Goal: Task Accomplishment & Management: Manage account settings

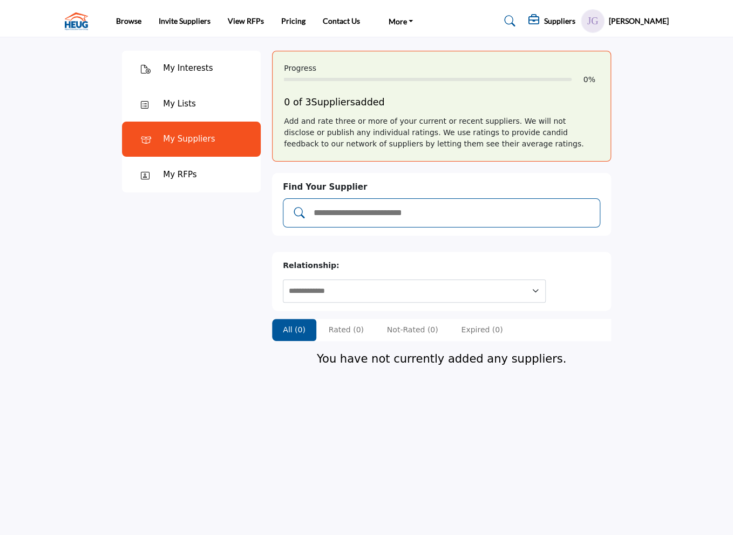
click at [402, 209] on input "Add and rate your suppliers" at bounding box center [453, 213] width 280 height 14
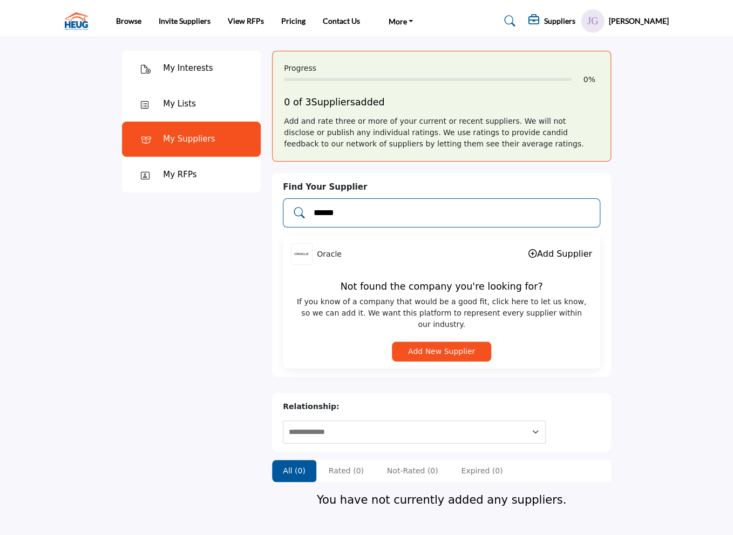
type input "******"
click at [558, 253] on link "Add Supplier" at bounding box center [561, 253] width 64 height 10
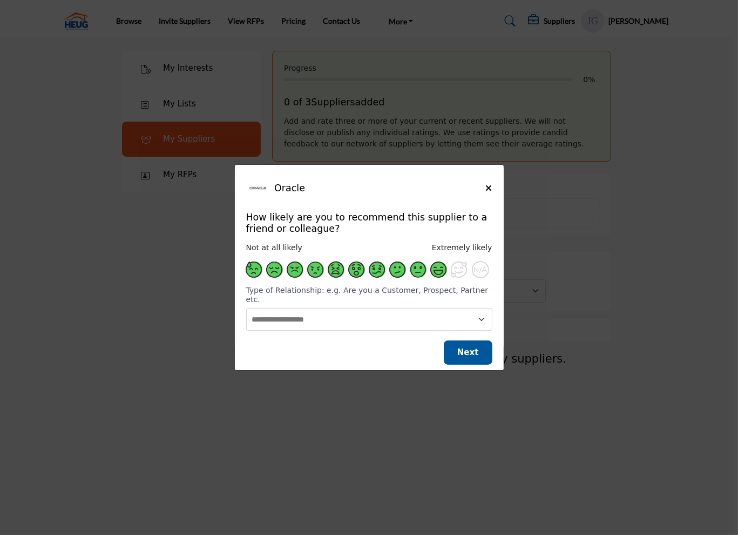
click at [441, 276] on span "Supplier Rating and Recommendation Modal for Oracle" at bounding box center [439, 269] width 16 height 16
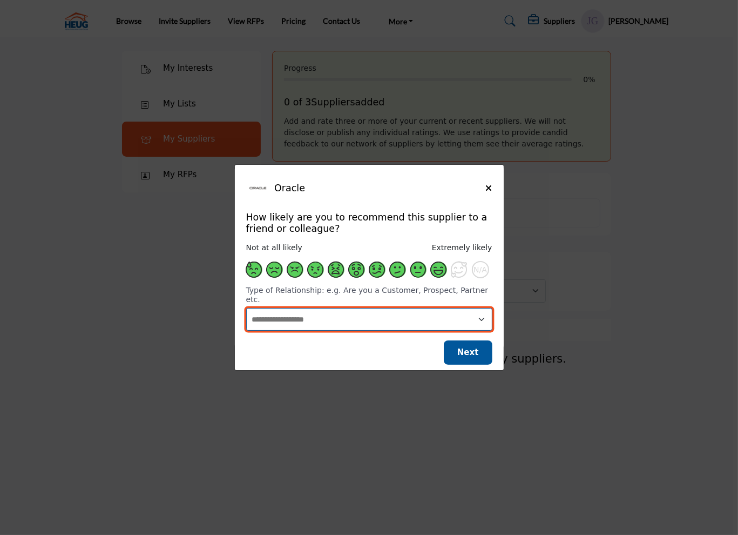
click at [413, 318] on select "**********" at bounding box center [369, 319] width 246 height 23
select select "**********"
click at [246, 308] on select "**********" at bounding box center [369, 319] width 246 height 23
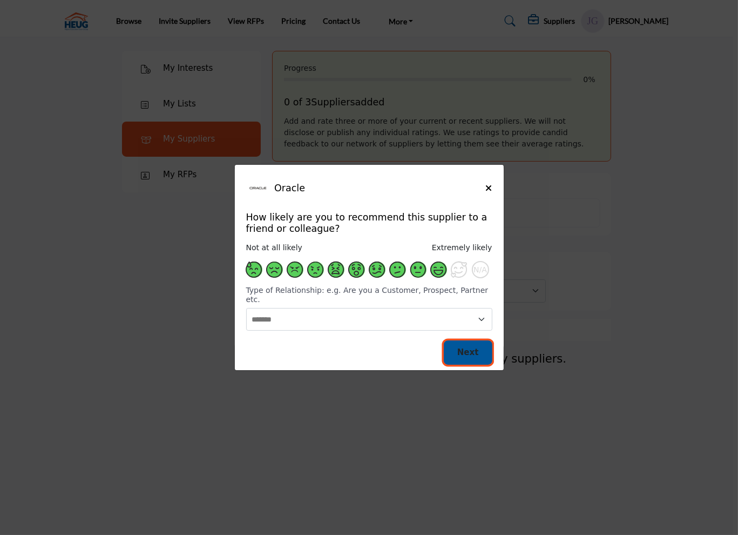
click at [465, 349] on span "Next" at bounding box center [468, 352] width 22 height 10
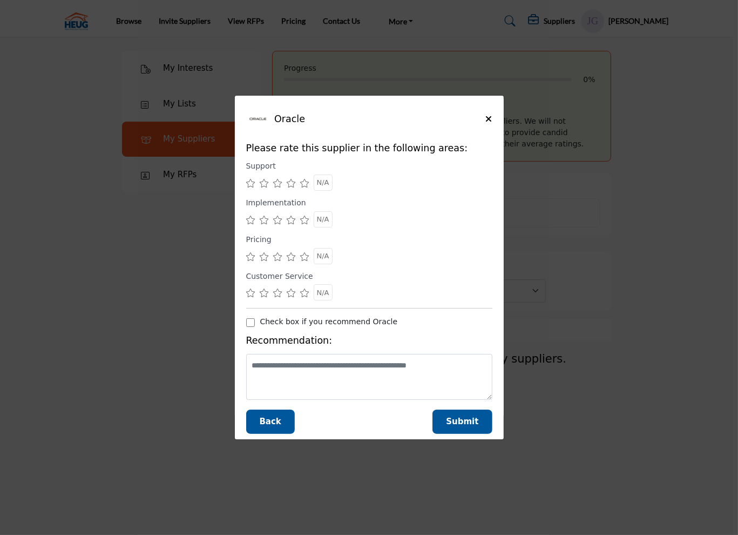
click at [290, 184] on icon "Supplier Rating and Recommendation Modal for Oracle" at bounding box center [292, 183] width 10 height 9
click at [291, 219] on icon "Supplier Rating and Recommendation Modal for Oracle" at bounding box center [292, 219] width 10 height 9
click at [307, 258] on icon "Supplier Rating and Recommendation Modal for Oracle" at bounding box center [305, 256] width 10 height 9
click at [305, 293] on icon "Supplier Rating and Recommendation Modal for Oracle" at bounding box center [305, 292] width 10 height 9
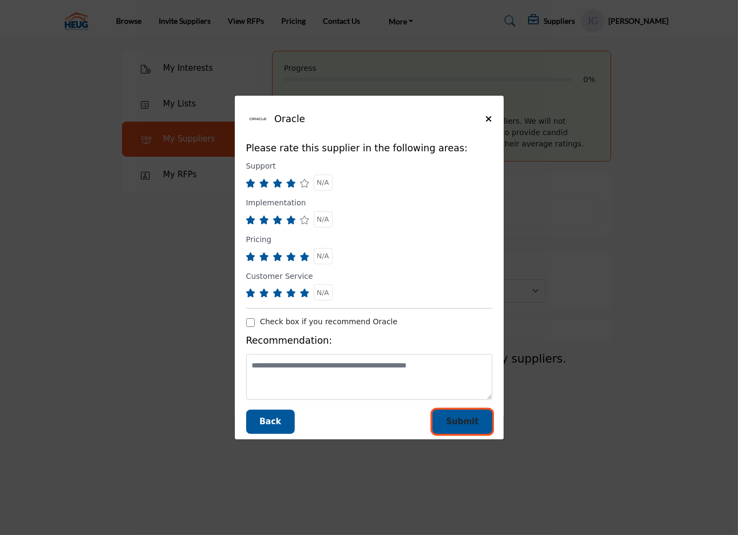
click at [460, 424] on span "Submit" at bounding box center [462, 421] width 32 height 10
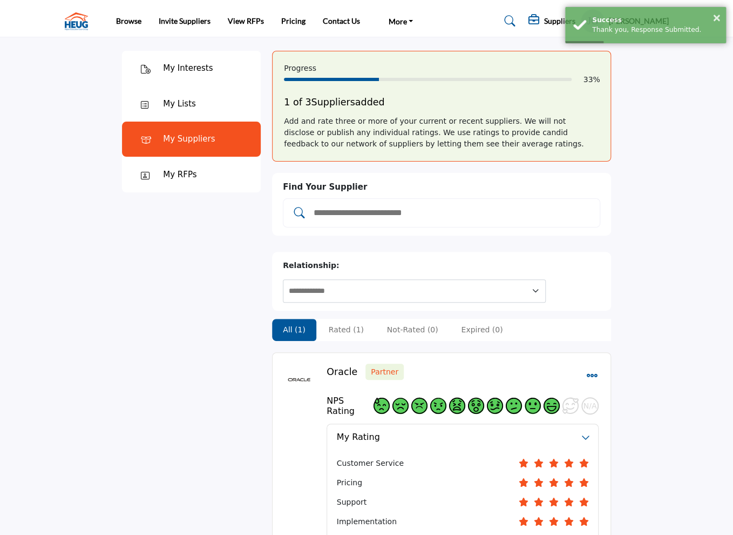
click at [349, 213] on input "Add and rate your suppliers" at bounding box center [453, 213] width 280 height 14
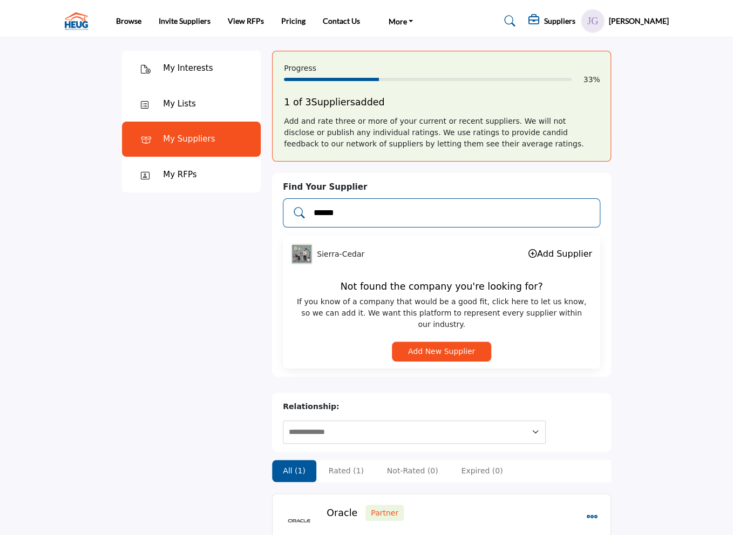
type input "******"
click at [543, 252] on link "Add Supplier" at bounding box center [561, 253] width 64 height 10
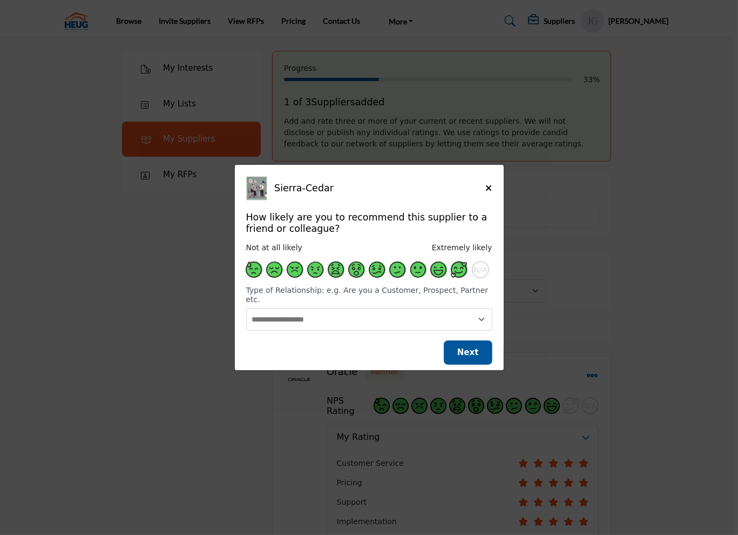
click at [452, 278] on span "Supplier Rating and Recommendation Modal for Sierra-Cedar" at bounding box center [459, 269] width 16 height 16
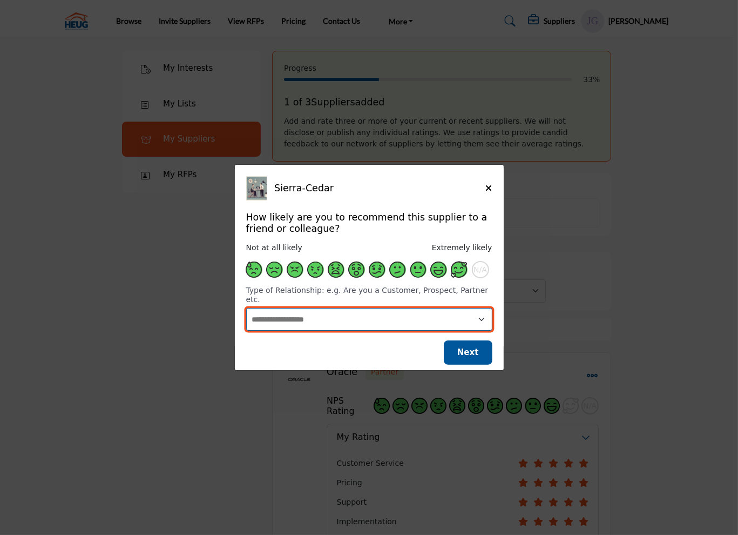
click at [444, 310] on select "**********" at bounding box center [369, 319] width 246 height 23
select select "**********"
click at [246, 308] on select "**********" at bounding box center [369, 319] width 246 height 23
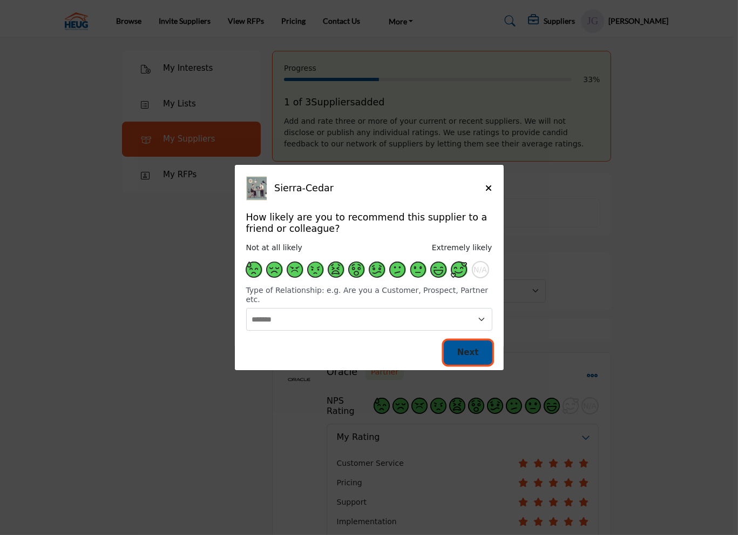
click at [469, 347] on span "Next" at bounding box center [468, 352] width 22 height 10
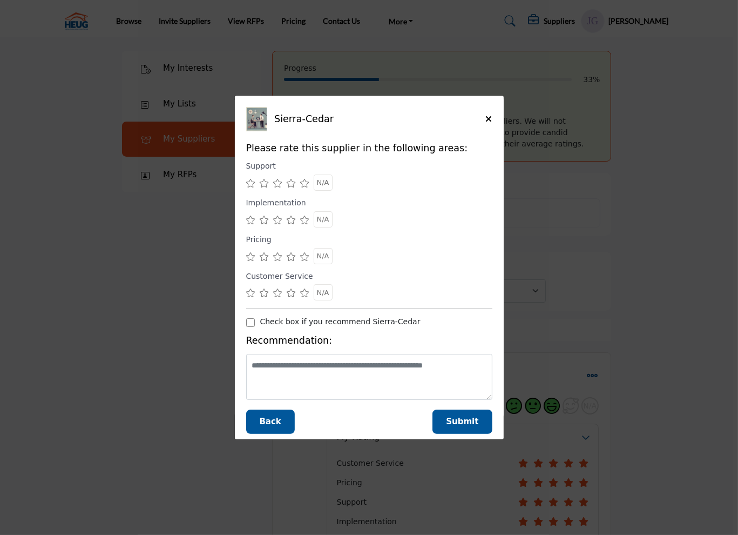
click at [305, 182] on icon "Supplier Rating and Recommendation Modal for Sierra-Cedar" at bounding box center [305, 183] width 10 height 9
click at [303, 222] on icon "Supplier Rating and Recommendation Modal for Sierra-Cedar" at bounding box center [305, 219] width 10 height 9
click at [307, 257] on icon "Supplier Rating and Recommendation Modal for Sierra-Cedar" at bounding box center [305, 256] width 10 height 9
click at [308, 292] on icon "Supplier Rating and Recommendation Modal for Sierra-Cedar" at bounding box center [305, 292] width 10 height 9
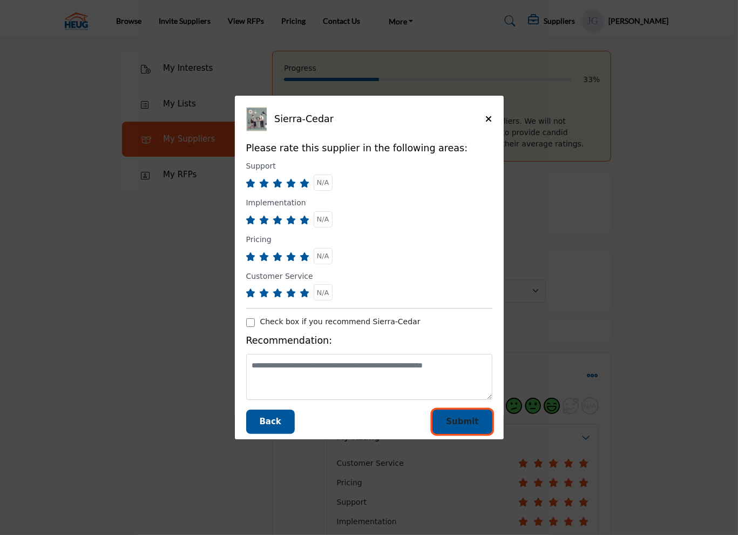
click at [461, 415] on button "Submit" at bounding box center [462, 421] width 59 height 24
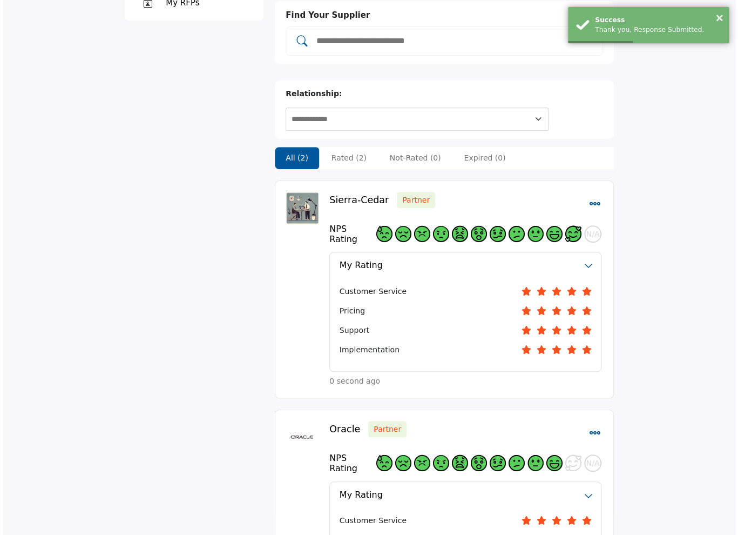
scroll to position [270, 0]
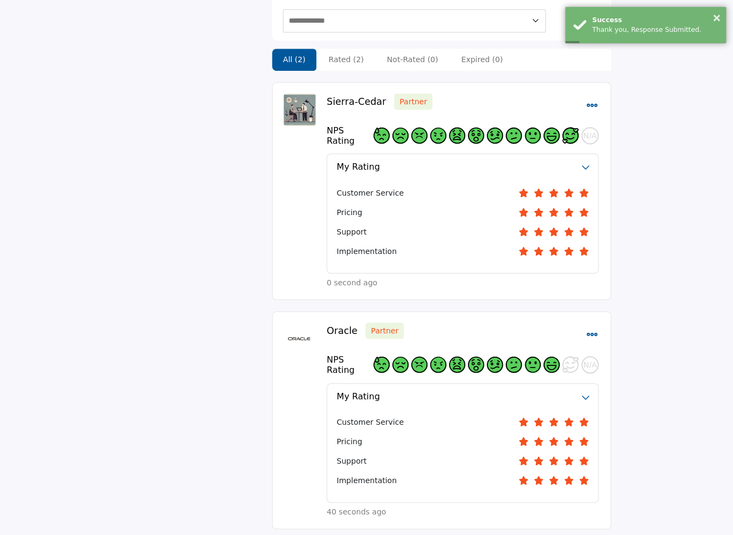
click at [592, 328] on icon "Select Dropdown Menu Options" at bounding box center [592, 334] width 12 height 12
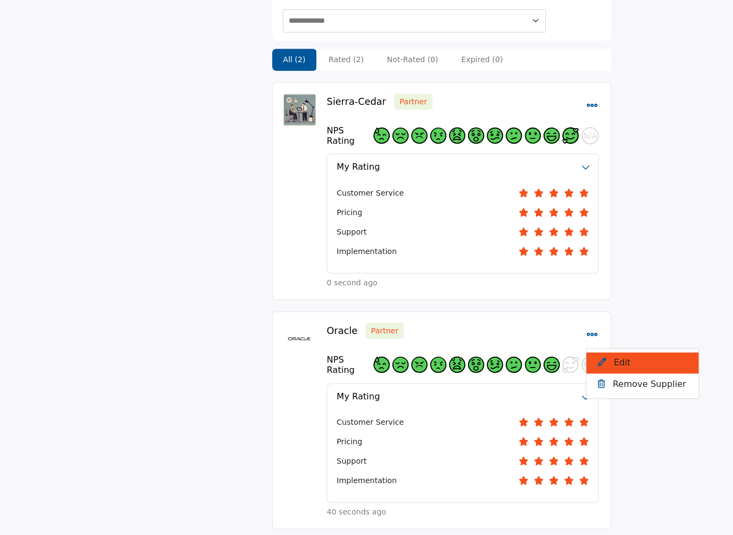
click at [643, 352] on button "Edit" at bounding box center [642, 362] width 112 height 21
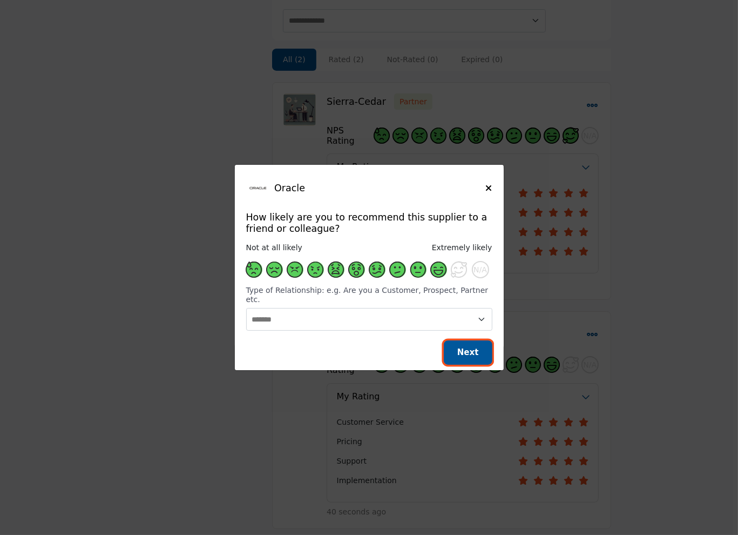
drag, startPoint x: 473, startPoint y: 347, endPoint x: 422, endPoint y: 308, distance: 64.0
click at [422, 309] on div "Oracle How likely are you to recommend this supplier to a friend or colleague? …" at bounding box center [369, 257] width 269 height 185
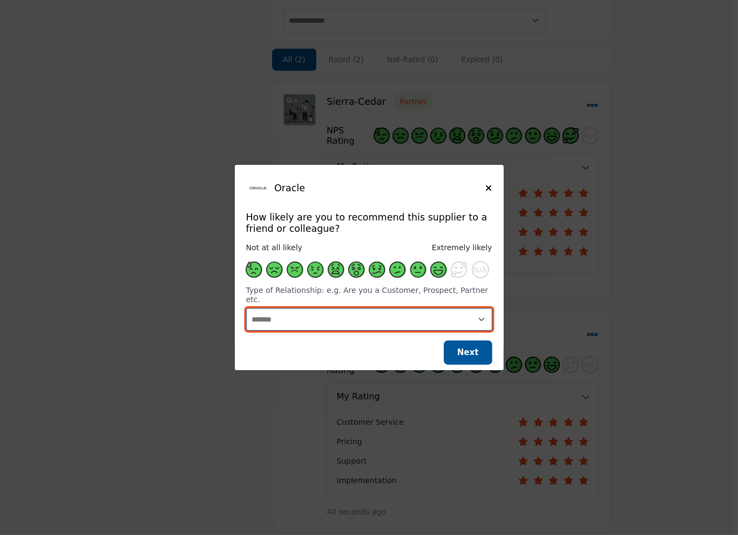
click at [422, 308] on select "**********" at bounding box center [369, 319] width 246 height 23
select select "********"
click at [246, 308] on select "**********" at bounding box center [369, 319] width 246 height 23
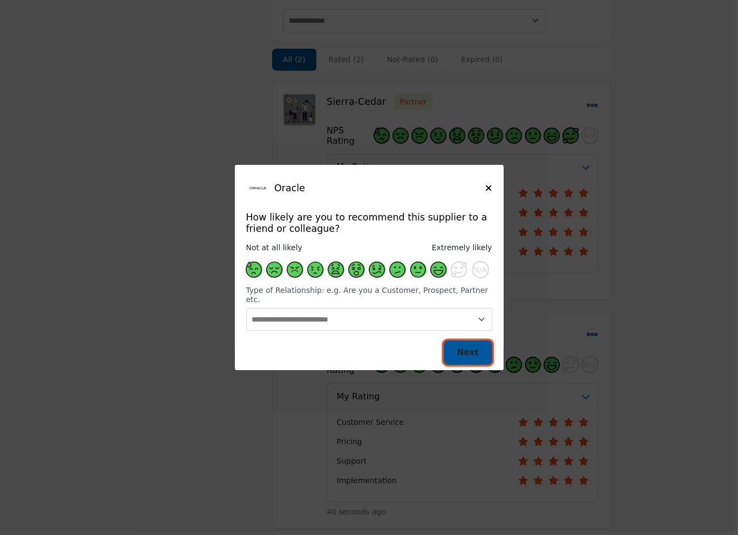
click at [460, 345] on button "Next" at bounding box center [468, 352] width 49 height 24
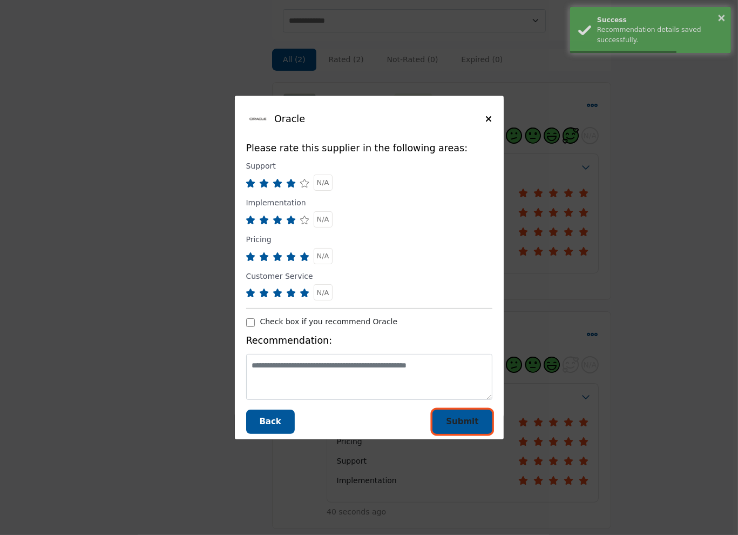
click at [469, 418] on span "Submit" at bounding box center [462, 421] width 32 height 10
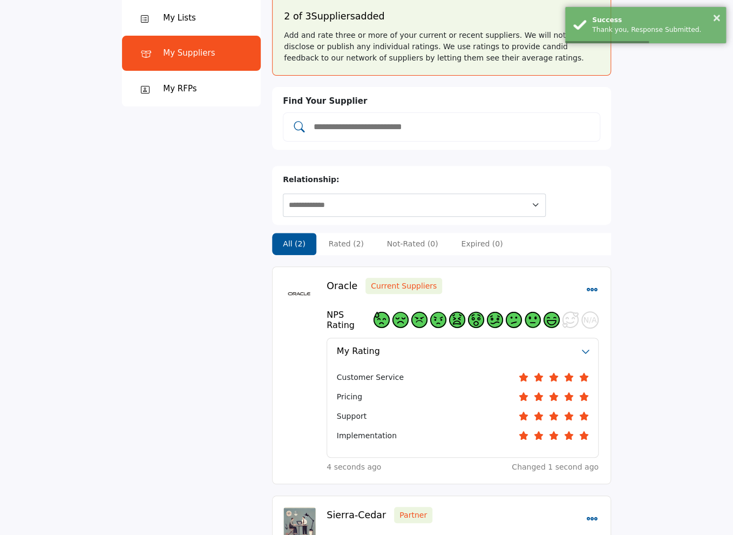
scroll to position [69, 0]
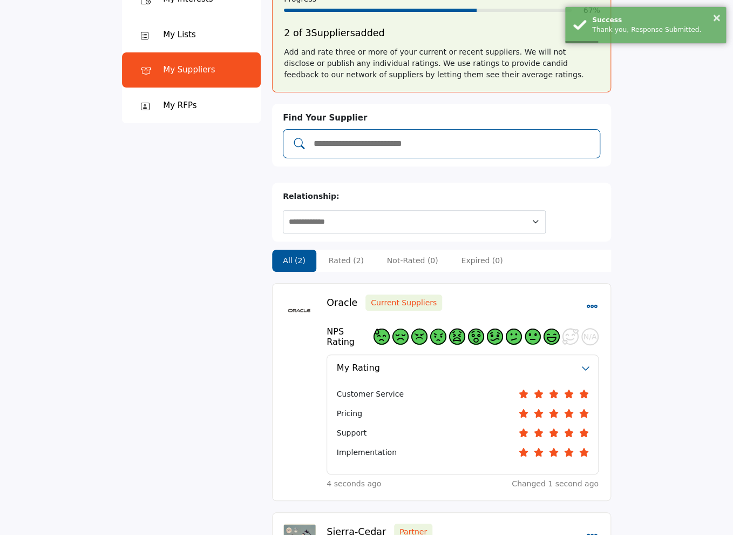
click at [404, 143] on input "Add and rate your suppliers" at bounding box center [453, 144] width 280 height 14
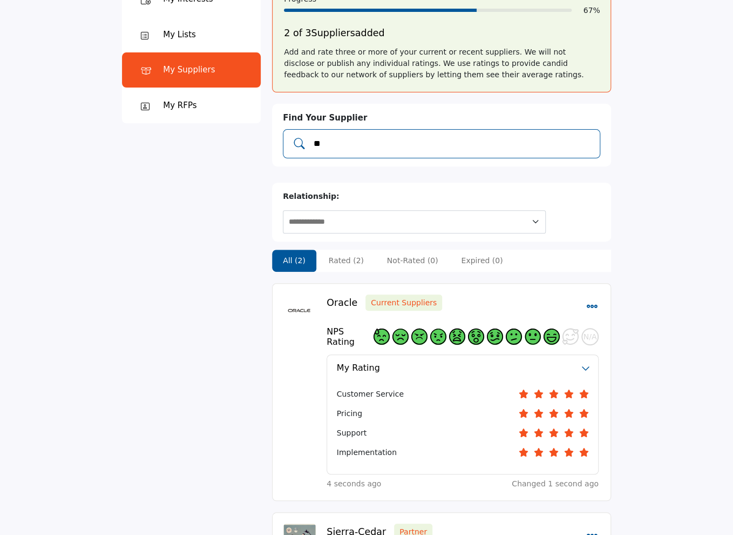
type input "*"
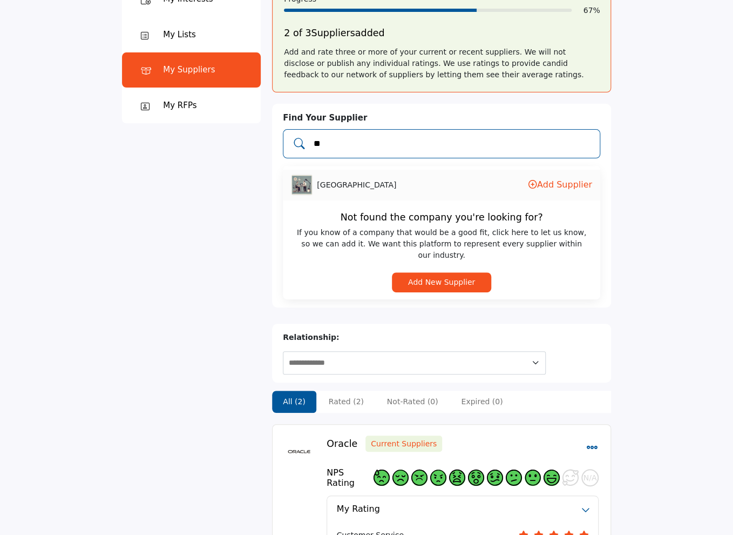
type input "*"
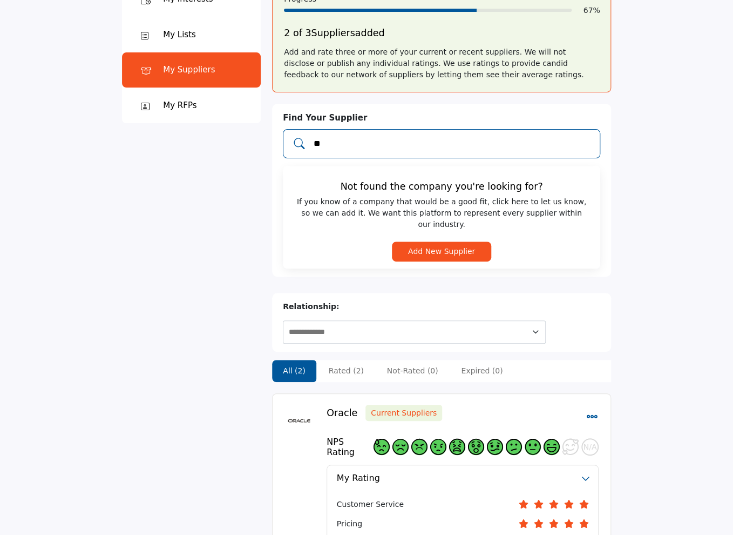
type input "*"
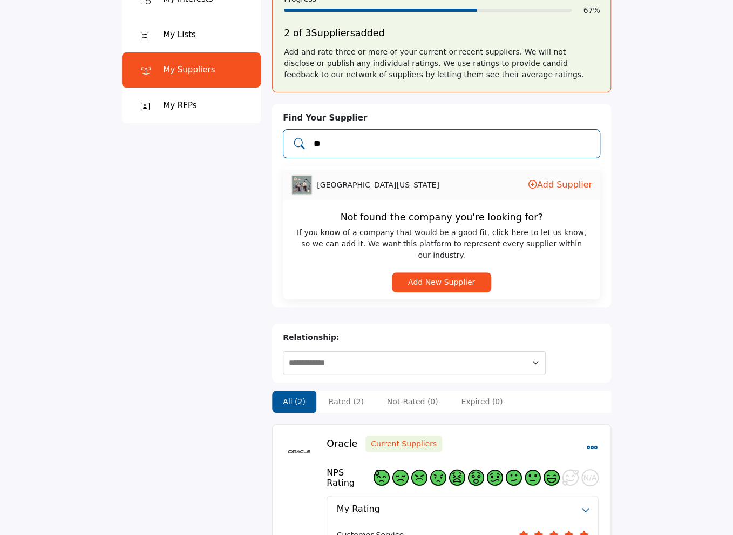
type input "*"
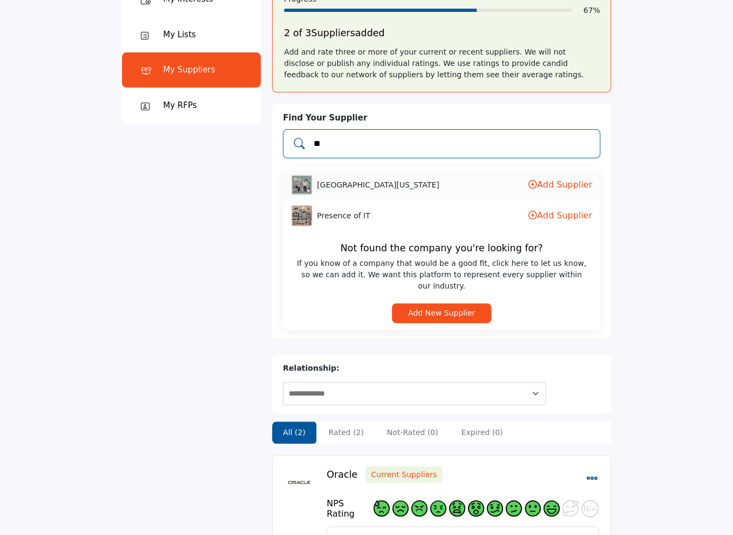
type input "*"
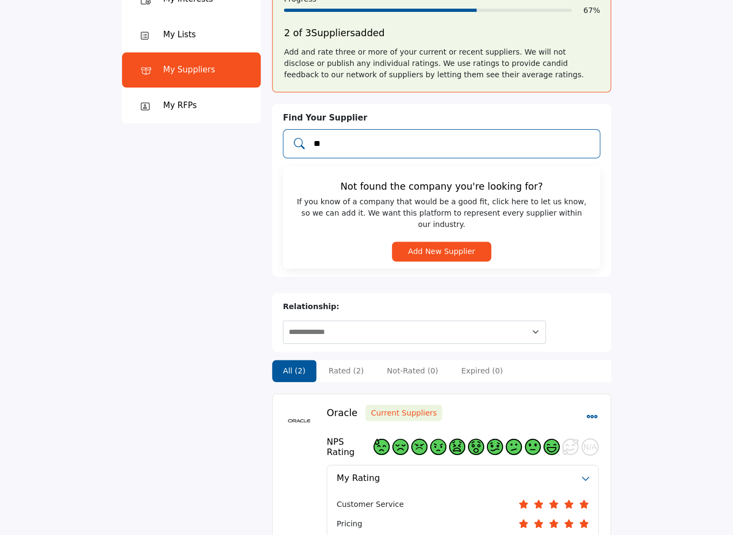
type input "*"
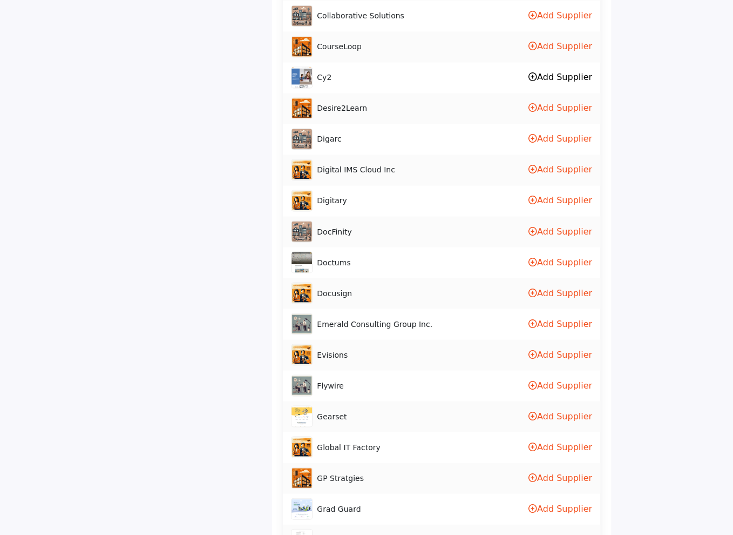
scroll to position [789, 0]
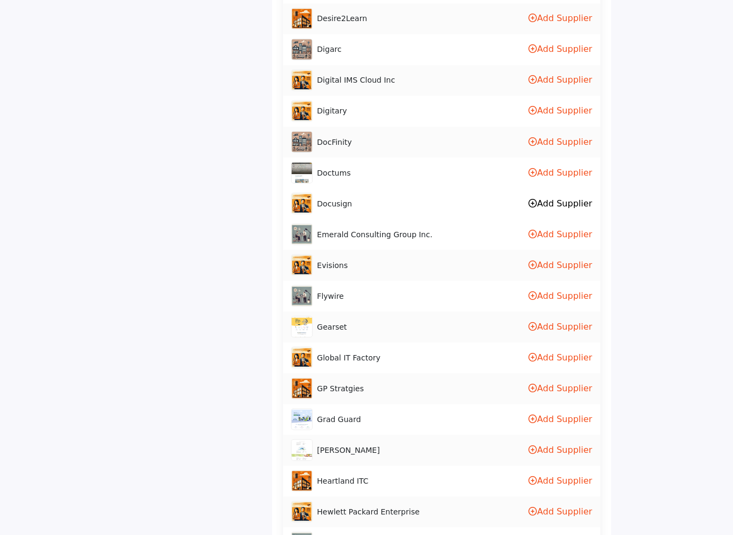
click at [537, 199] on icon at bounding box center [533, 202] width 9 height 9
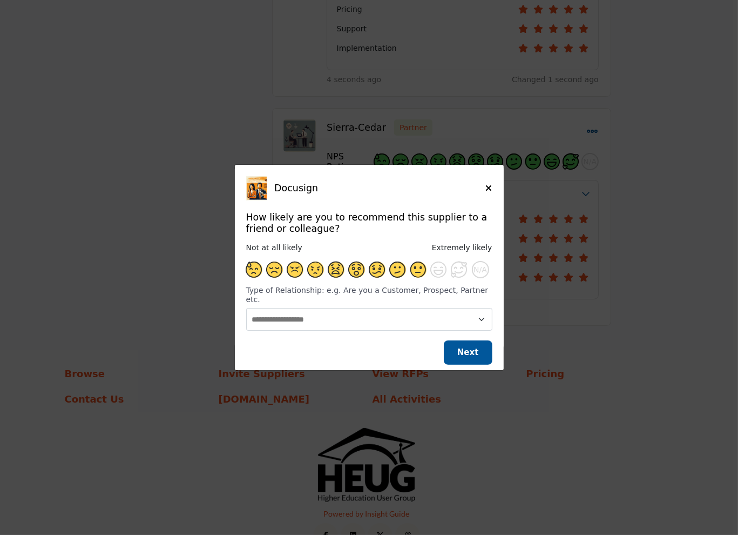
drag, startPoint x: 414, startPoint y: 272, endPoint x: 411, endPoint y: 277, distance: 6.0
click at [414, 272] on span "Supplier Rating and Recommendation Modal for Docusign" at bounding box center [418, 269] width 16 height 16
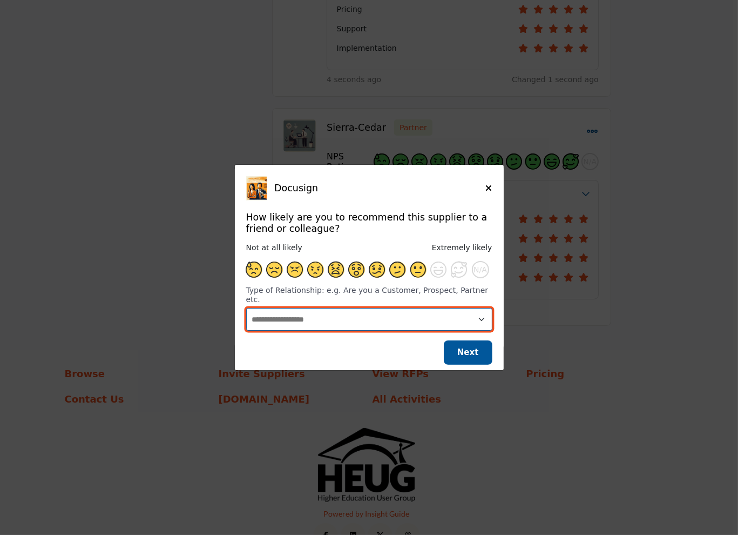
click at [380, 313] on select "**********" at bounding box center [369, 319] width 246 height 23
select select "********"
click at [246, 308] on select "**********" at bounding box center [369, 319] width 246 height 23
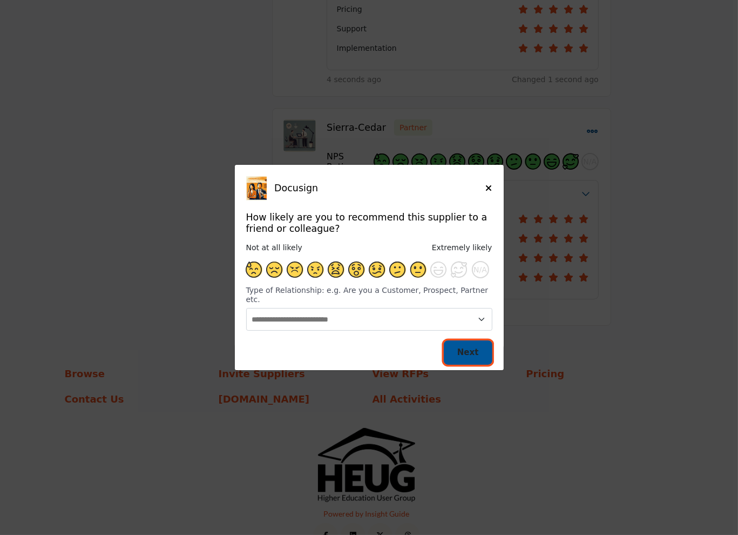
click at [475, 347] on span "Next" at bounding box center [468, 352] width 22 height 10
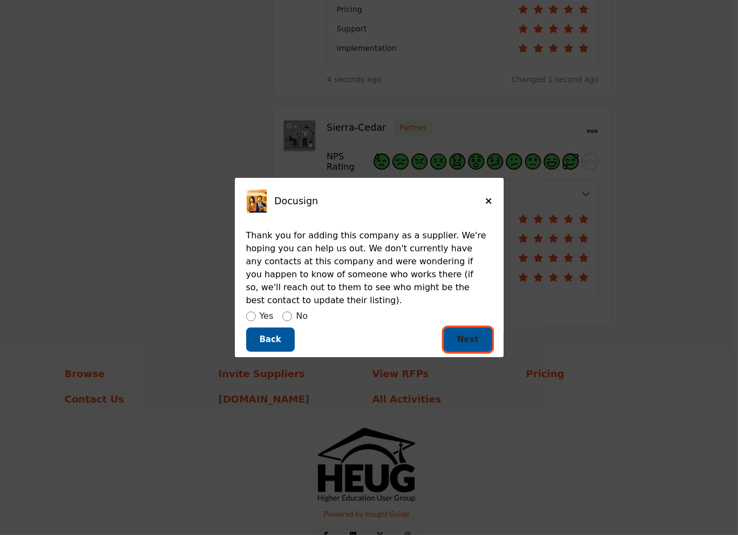
click at [482, 332] on button "Next" at bounding box center [468, 339] width 49 height 24
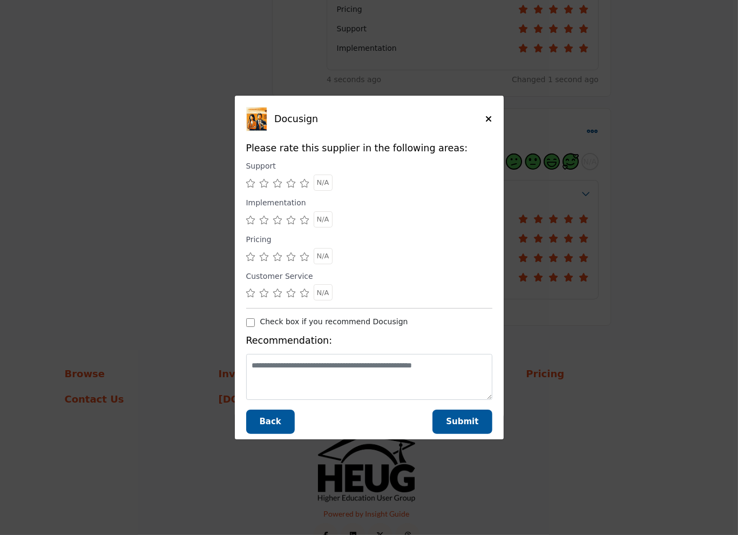
click at [288, 182] on icon "Supplier Rating and Recommendation Modal for Docusign" at bounding box center [292, 183] width 10 height 9
click at [302, 219] on icon "Supplier Rating and Recommendation Modal for Docusign" at bounding box center [305, 219] width 10 height 9
click at [324, 259] on span "N/A" at bounding box center [323, 256] width 12 height 8
click at [324, 292] on span "N/A" at bounding box center [323, 292] width 12 height 8
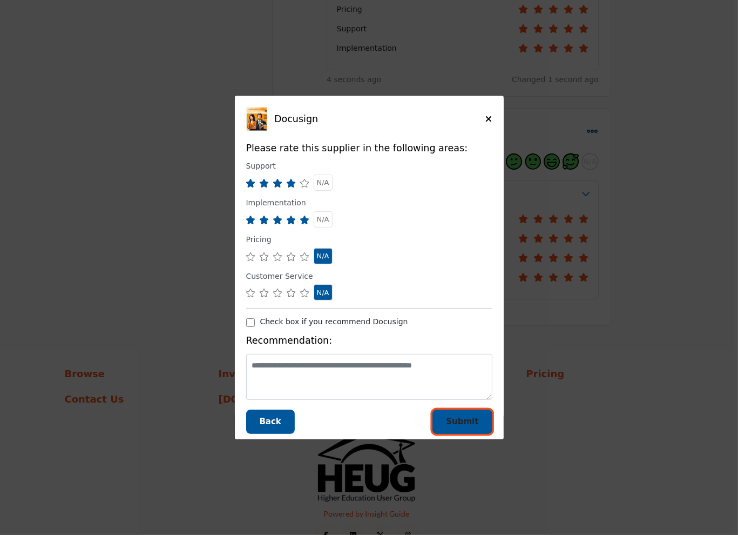
click at [462, 417] on span "Submit" at bounding box center [462, 421] width 32 height 10
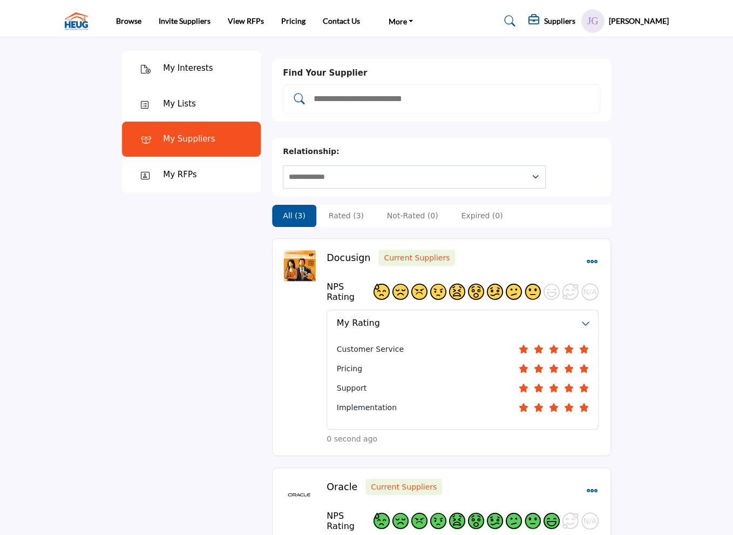
click at [361, 98] on input "Add and rate your suppliers" at bounding box center [453, 99] width 280 height 14
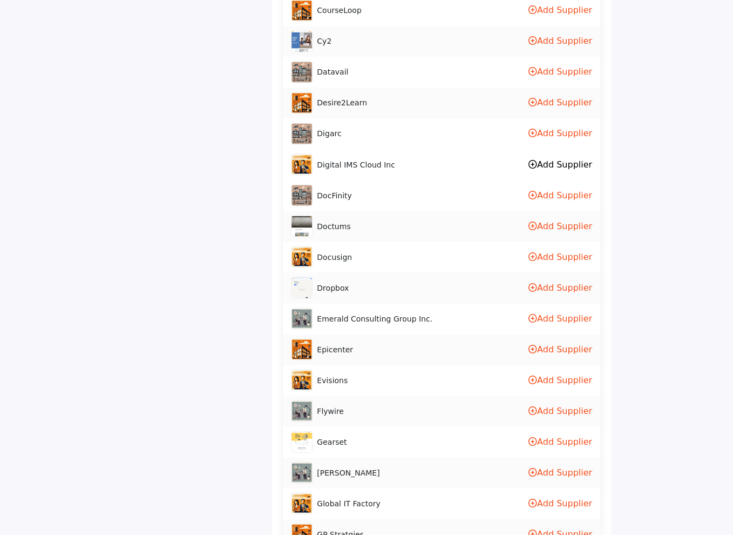
scroll to position [810, 0]
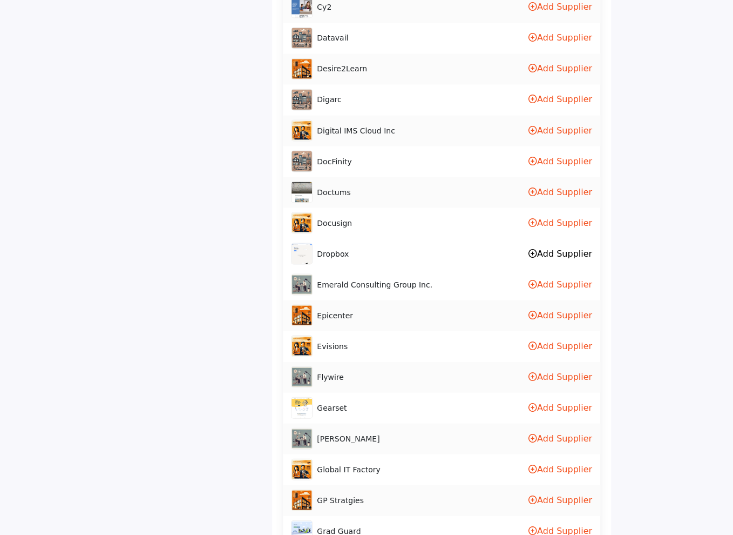
click at [579, 248] on link "Add Supplier" at bounding box center [561, 253] width 64 height 10
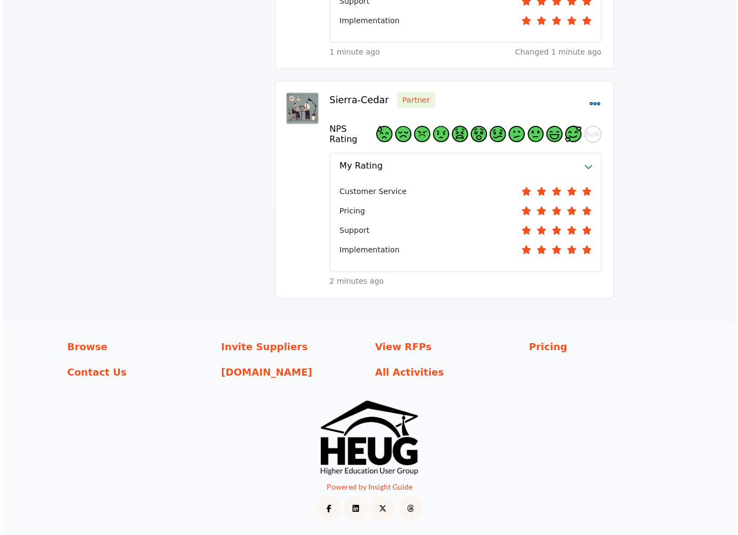
scroll to position [584, 0]
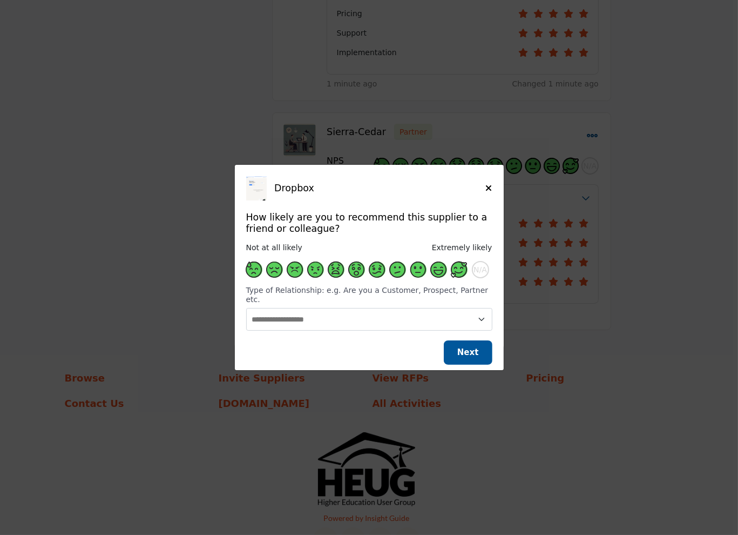
click at [458, 271] on span "Supplier Rating and Recommendation Modal for Dropbox" at bounding box center [459, 269] width 16 height 16
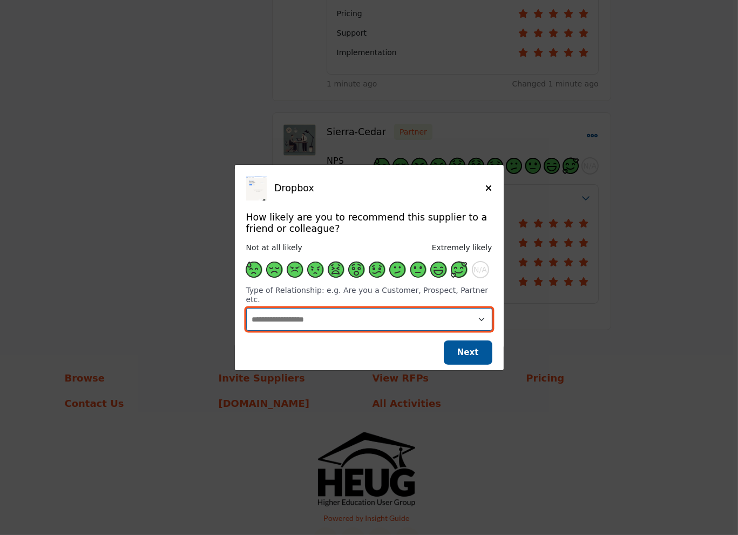
click at [421, 314] on select "**********" at bounding box center [369, 319] width 246 height 23
select select "********"
click at [246, 308] on select "**********" at bounding box center [369, 319] width 246 height 23
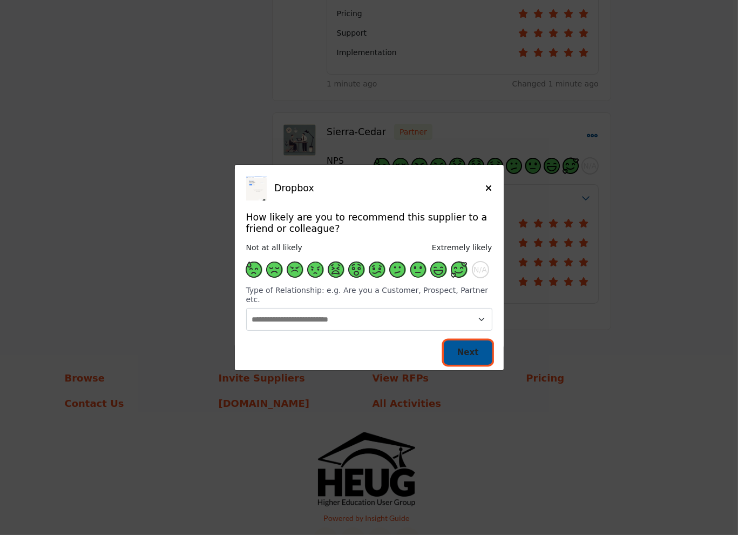
click at [465, 347] on span "Next" at bounding box center [468, 352] width 22 height 10
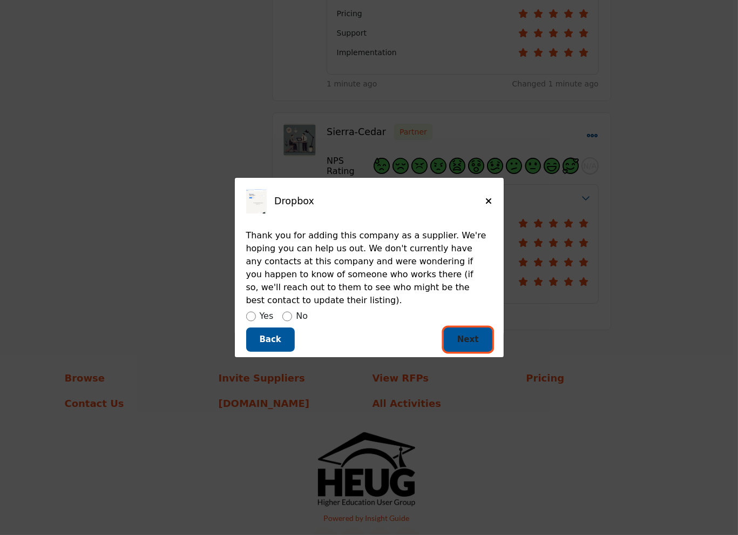
click at [464, 334] on span "Next" at bounding box center [468, 339] width 22 height 10
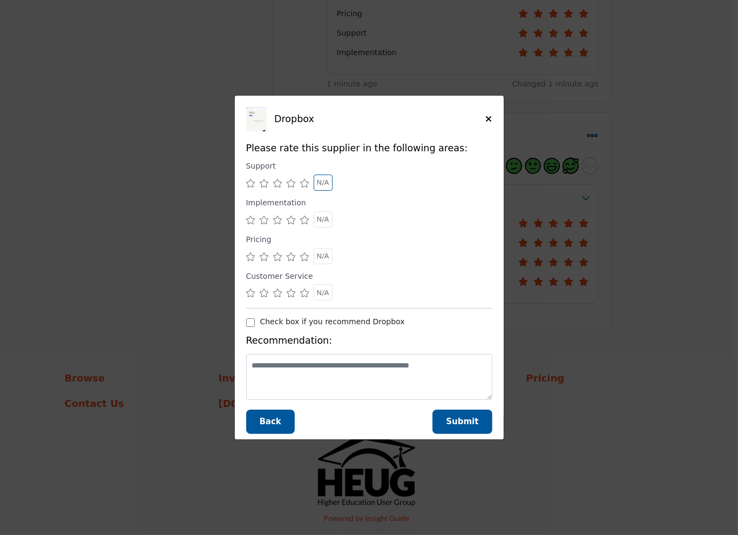
click at [322, 186] on span "N/A" at bounding box center [323, 182] width 12 height 8
click at [300, 220] on icon "Supplier Rating and Recommendation Modal for Dropbox" at bounding box center [305, 219] width 10 height 9
click at [306, 254] on icon "Supplier Rating and Recommendation Modal for Dropbox" at bounding box center [305, 256] width 10 height 9
click at [328, 295] on span "N/A" at bounding box center [323, 292] width 12 height 8
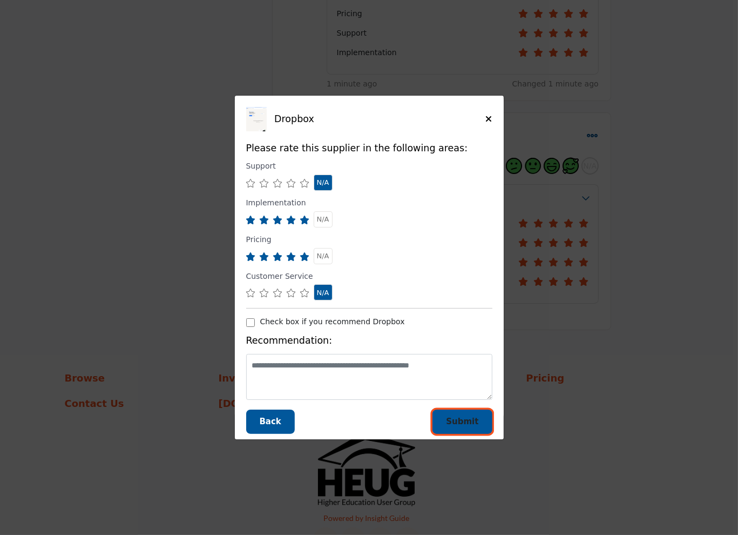
click at [454, 422] on span "Submit" at bounding box center [462, 421] width 32 height 10
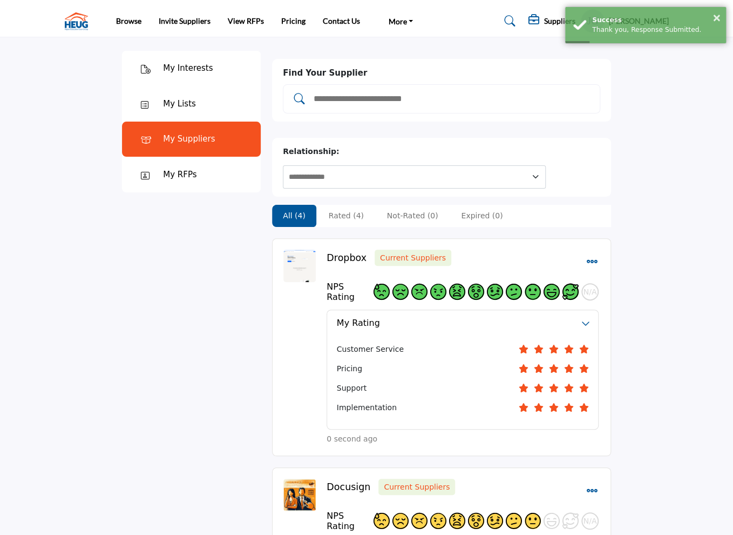
click at [427, 99] on input "Add and rate your suppliers" at bounding box center [453, 99] width 280 height 14
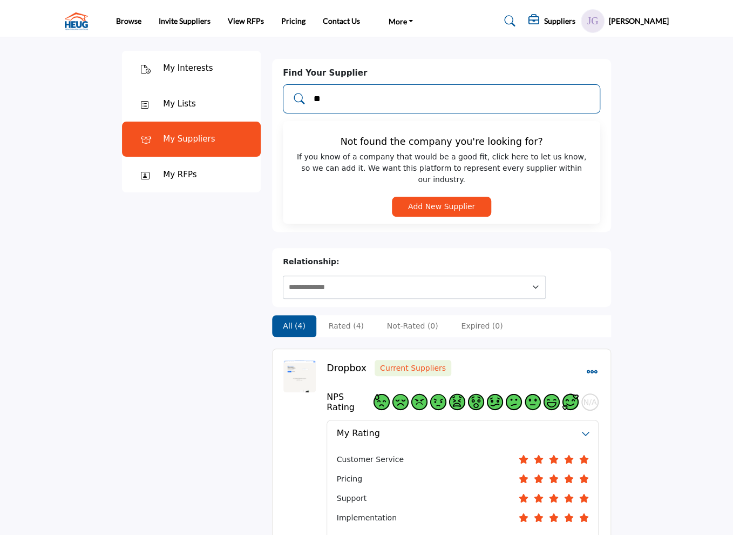
type input "*"
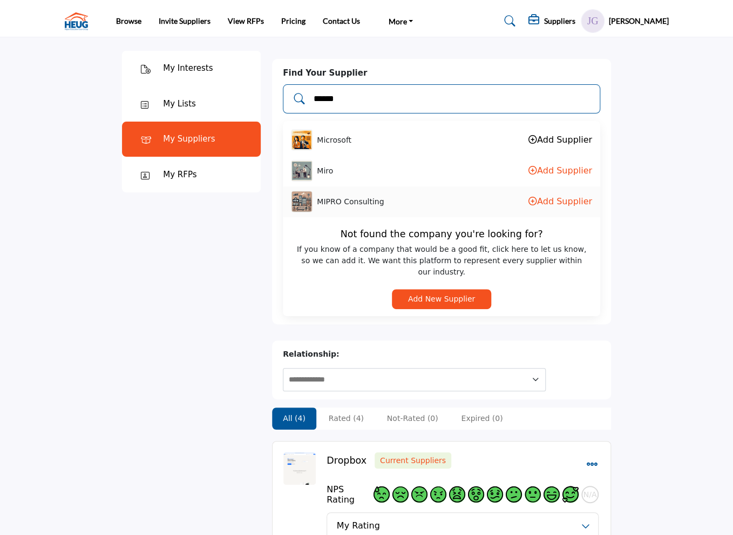
type input "******"
click at [542, 138] on link "Add Supplier" at bounding box center [561, 139] width 64 height 10
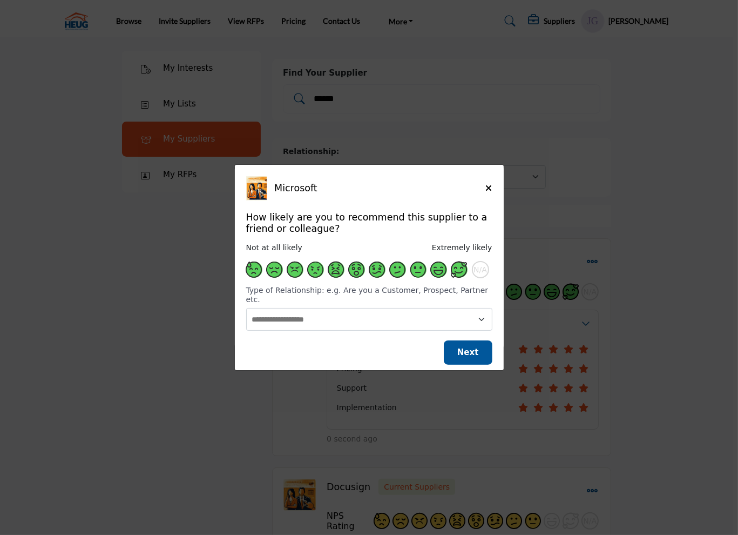
click at [458, 271] on span "Supplier Rating and Recommendation Modal for Microsoft" at bounding box center [459, 269] width 16 height 16
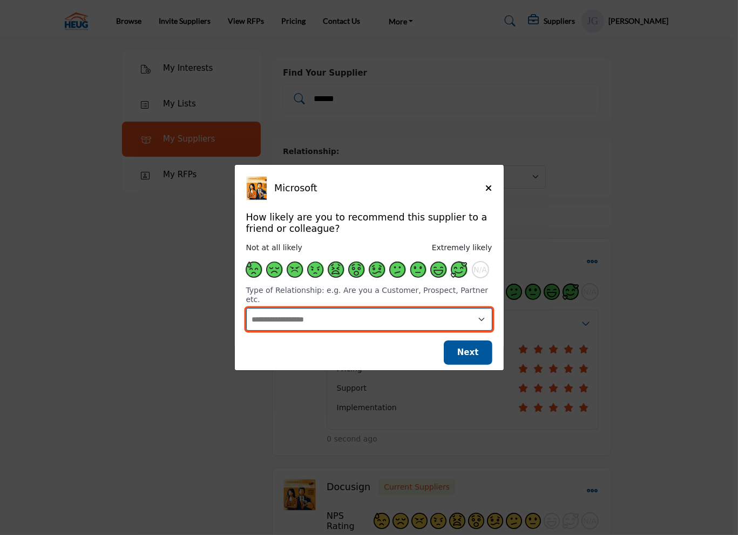
click at [392, 315] on select "**********" at bounding box center [369, 319] width 246 height 23
select select "********"
click at [246, 308] on select "**********" at bounding box center [369, 319] width 246 height 23
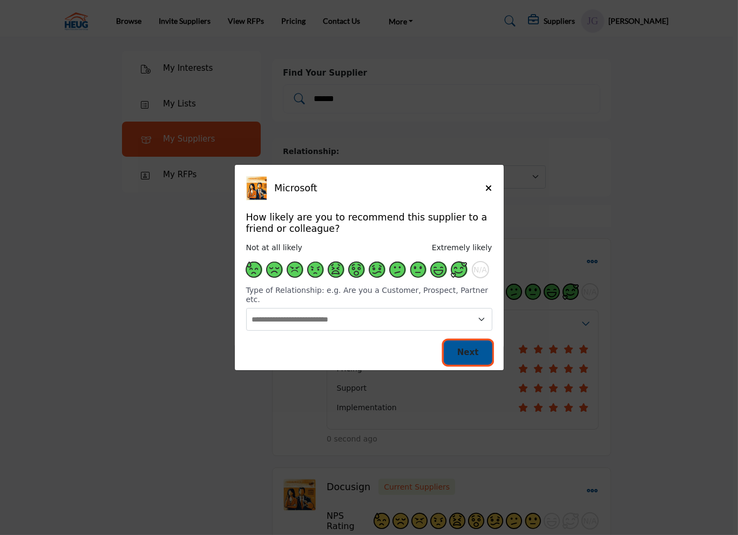
click at [475, 347] on span "Next" at bounding box center [468, 352] width 22 height 10
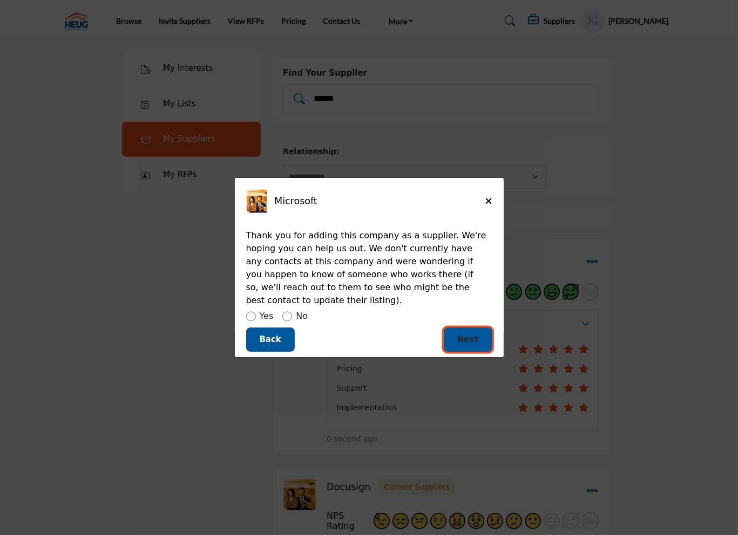
click at [475, 334] on span "Next" at bounding box center [468, 339] width 22 height 10
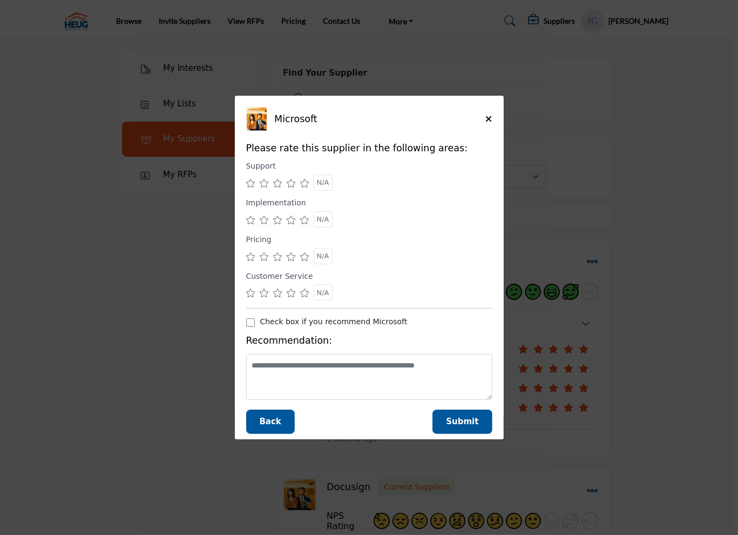
click at [290, 183] on icon "Supplier Rating and Recommendation Modal for Microsoft" at bounding box center [292, 183] width 10 height 9
click at [307, 219] on icon "Supplier Rating and Recommendation Modal for Microsoft" at bounding box center [305, 219] width 10 height 9
click at [309, 260] on icon "Supplier Rating and Recommendation Modal for Microsoft" at bounding box center [305, 256] width 10 height 9
click at [292, 293] on icon "Supplier Rating and Recommendation Modal for Microsoft" at bounding box center [292, 292] width 10 height 9
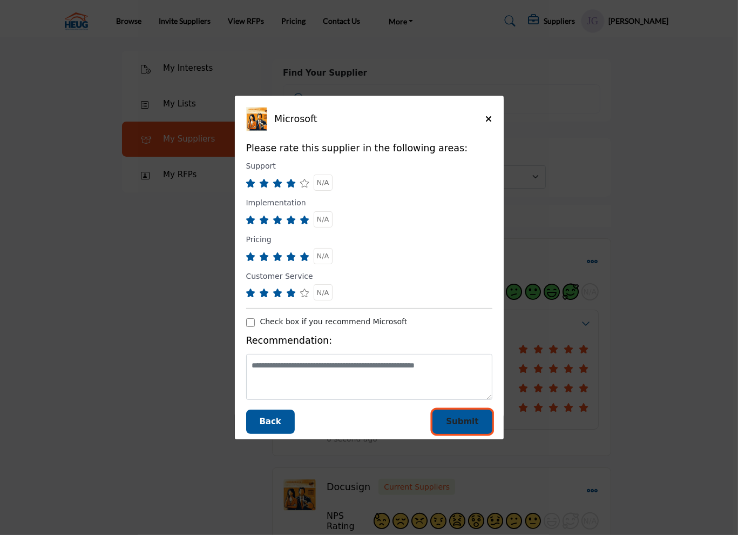
click at [469, 422] on span "Submit" at bounding box center [462, 421] width 32 height 10
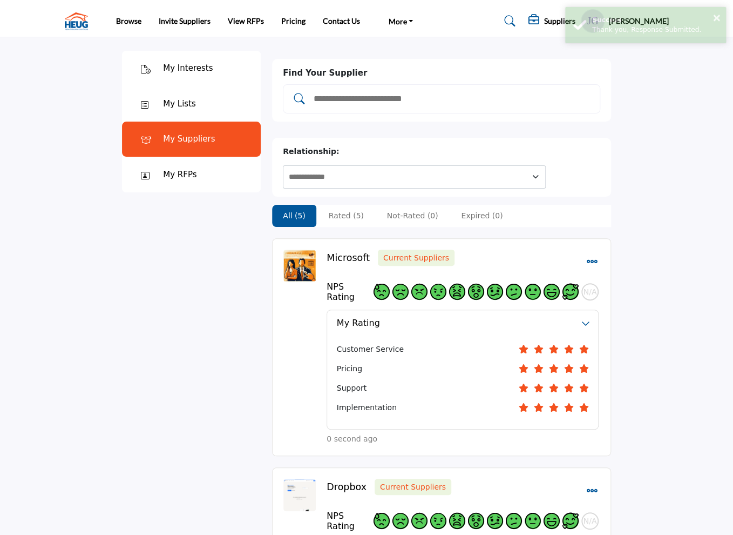
click at [424, 98] on input "Add and rate your suppliers" at bounding box center [453, 99] width 280 height 14
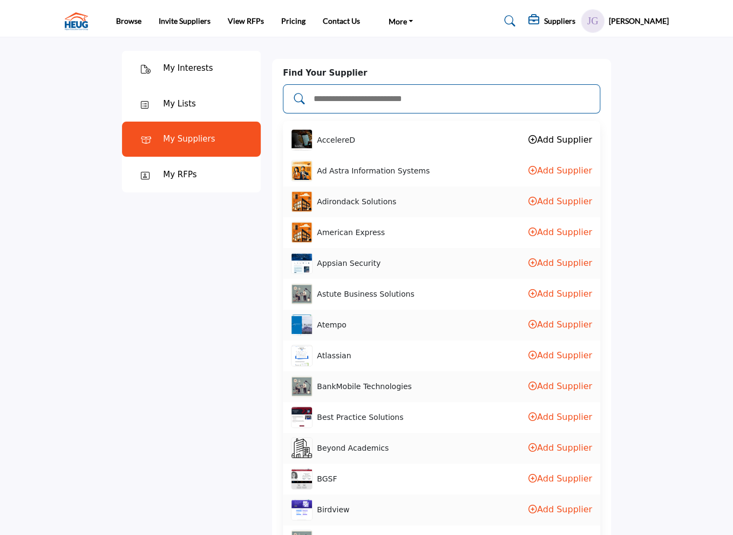
type input "*"
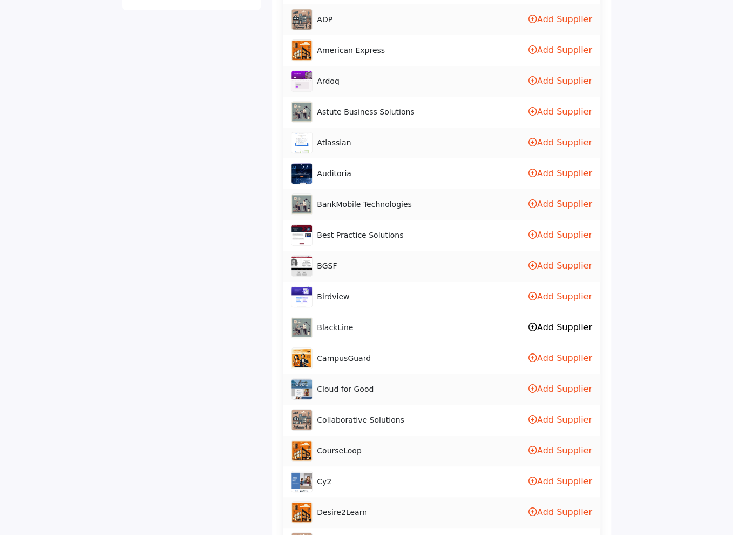
scroll to position [180, 0]
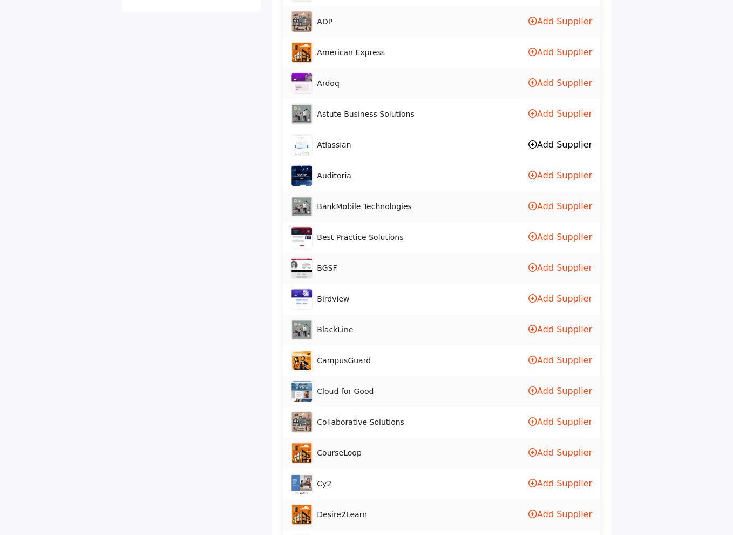
click at [560, 142] on link "Add Supplier" at bounding box center [561, 144] width 64 height 10
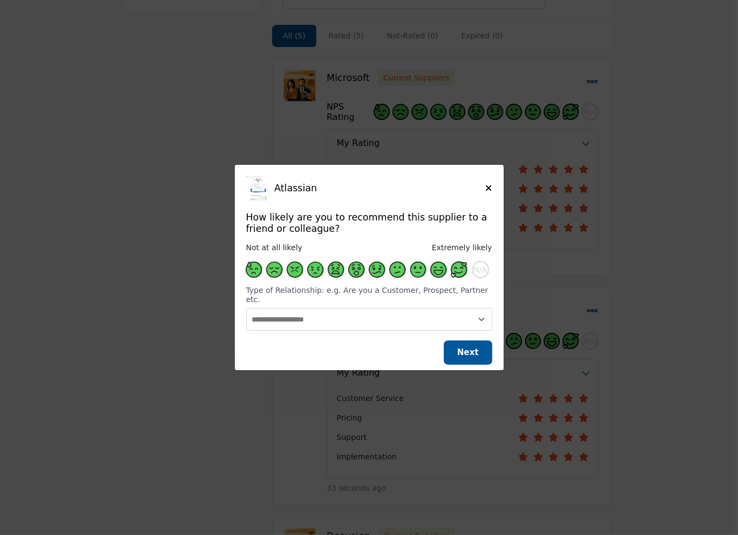
click at [458, 274] on span "Supplier Rating and Recommendation Modal for Atlassian" at bounding box center [459, 269] width 16 height 16
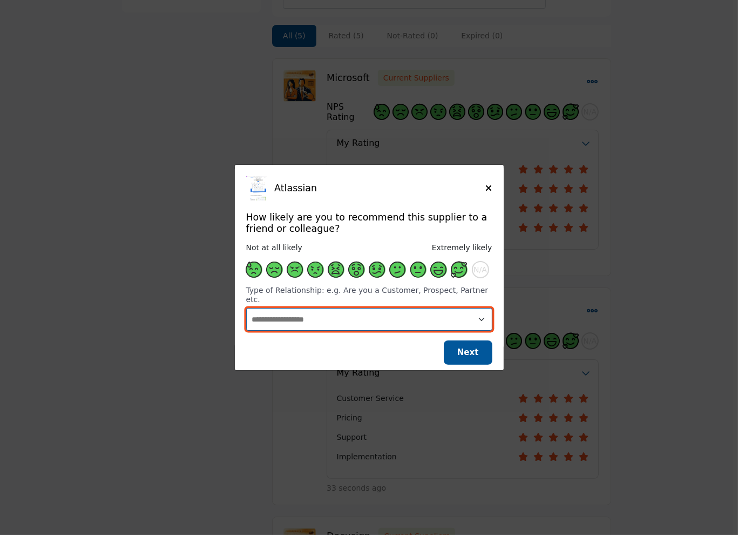
click at [435, 313] on select "**********" at bounding box center [369, 319] width 246 height 23
select select "********"
click at [246, 308] on select "**********" at bounding box center [369, 319] width 246 height 23
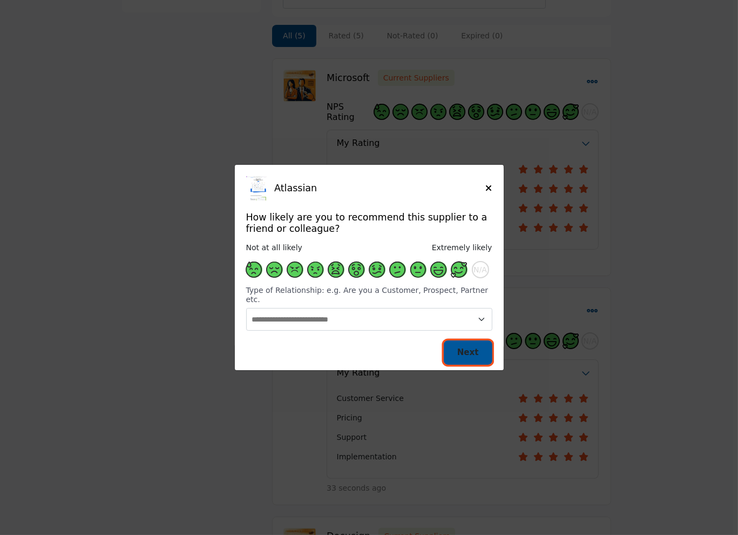
click at [475, 349] on span "Next" at bounding box center [468, 352] width 22 height 10
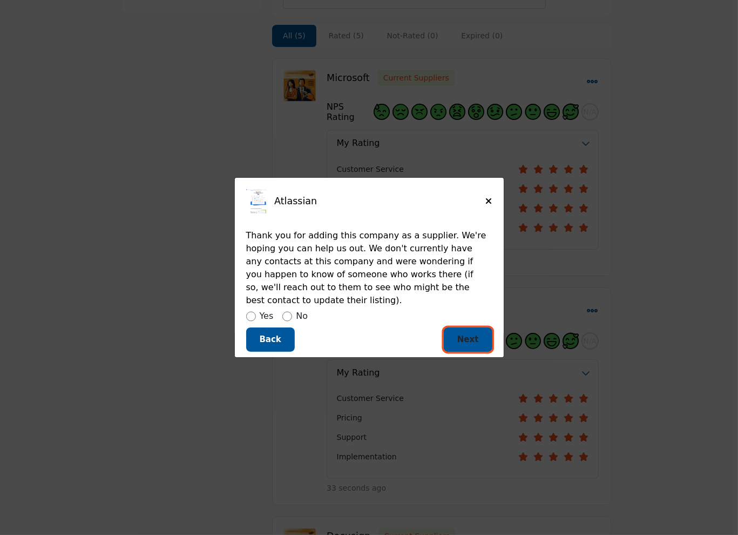
click at [467, 335] on span "Next" at bounding box center [468, 339] width 22 height 10
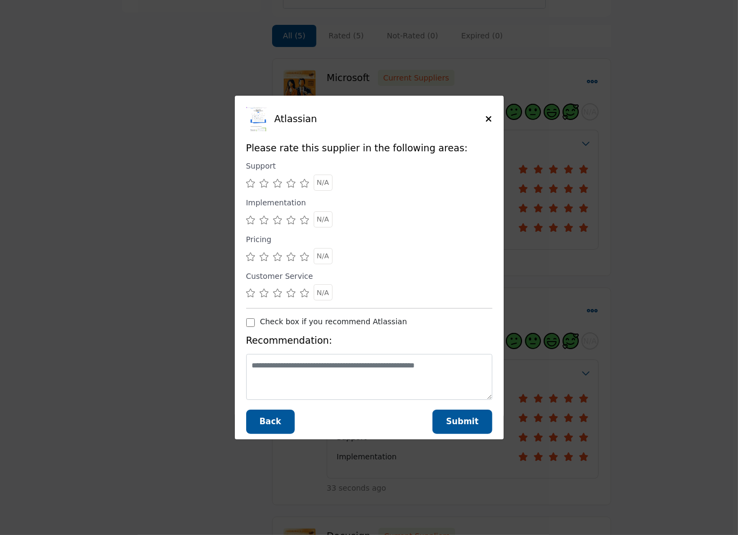
click at [306, 183] on icon "Supplier Rating and Recommendation Modal for Atlassian" at bounding box center [305, 183] width 10 height 9
click at [305, 221] on icon "Supplier Rating and Recommendation Modal for Atlassian" at bounding box center [305, 219] width 10 height 9
click at [305, 256] on icon "Supplier Rating and Recommendation Modal for Atlassian" at bounding box center [305, 256] width 10 height 9
click at [303, 293] on icon "Supplier Rating and Recommendation Modal for Atlassian" at bounding box center [305, 292] width 10 height 9
click at [462, 416] on span "Submit" at bounding box center [462, 421] width 32 height 10
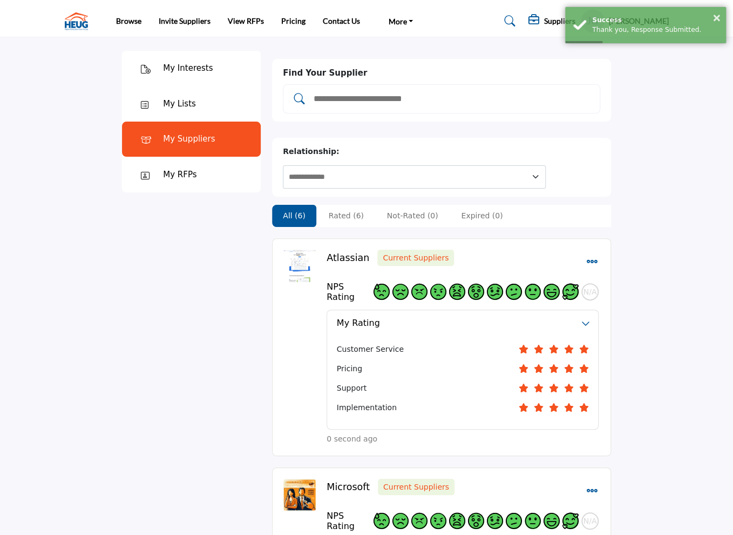
click at [469, 105] on input "Add and rate your suppliers" at bounding box center [453, 99] width 280 height 14
type input "*"
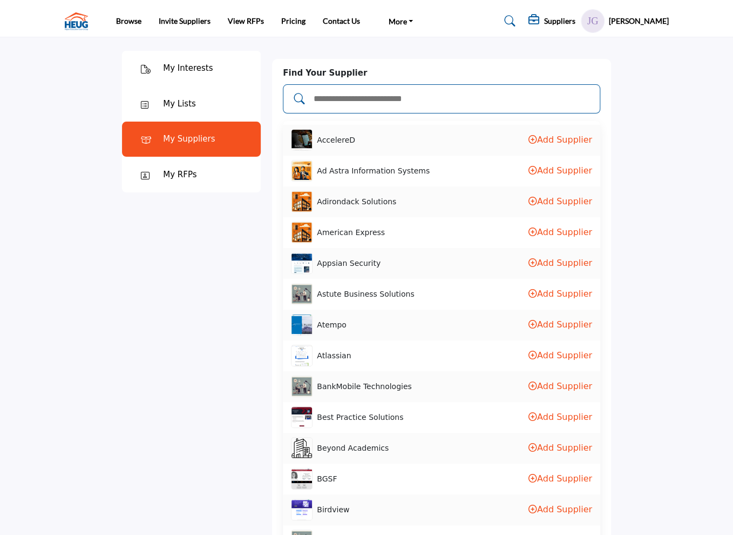
click at [210, 169] on div "My RFPs" at bounding box center [191, 175] width 139 height 36
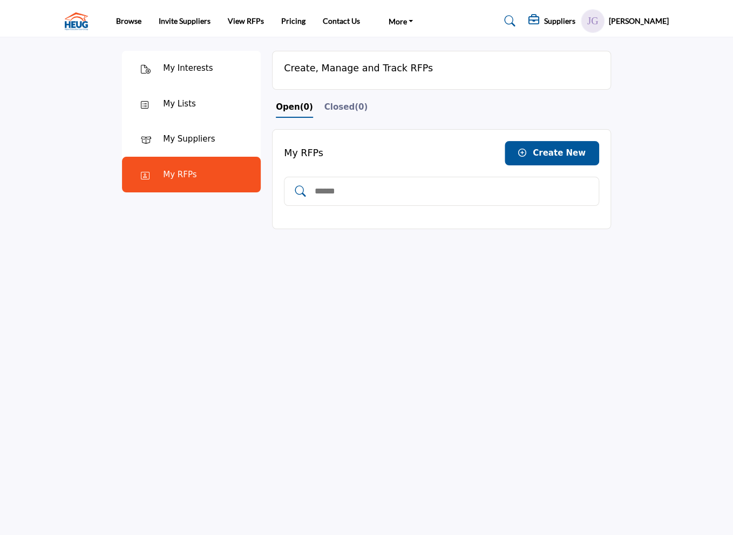
click at [396, 191] on input "text" at bounding box center [453, 191] width 278 height 14
type input "*"
click at [175, 69] on div "My Interests" at bounding box center [188, 68] width 50 height 12
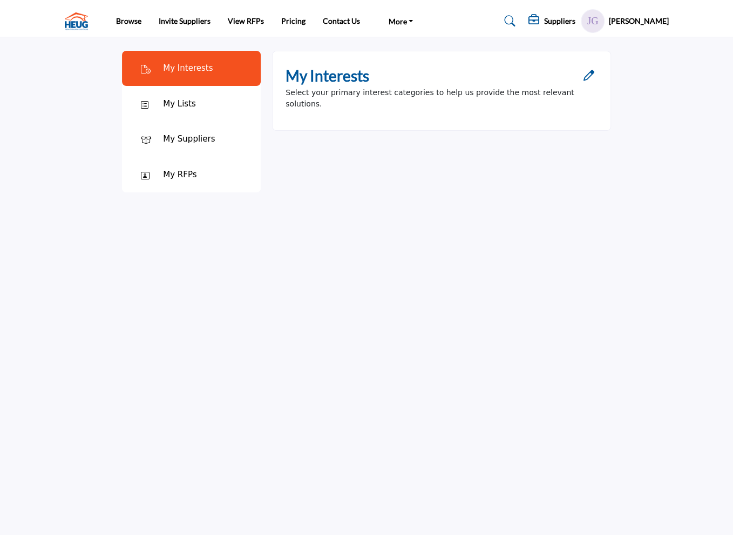
click at [588, 72] on icon "Open Category Modal" at bounding box center [589, 75] width 11 height 11
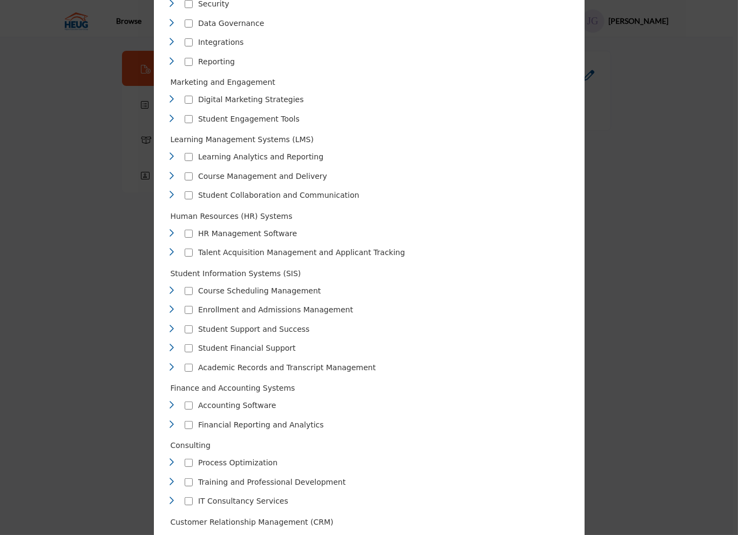
scroll to position [242, 0]
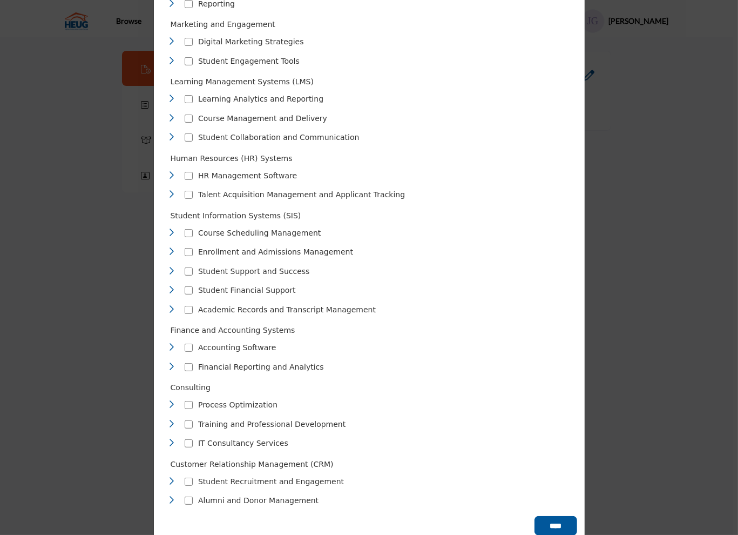
click at [211, 437] on p "IT Consultancy Services" at bounding box center [243, 442] width 90 height 11
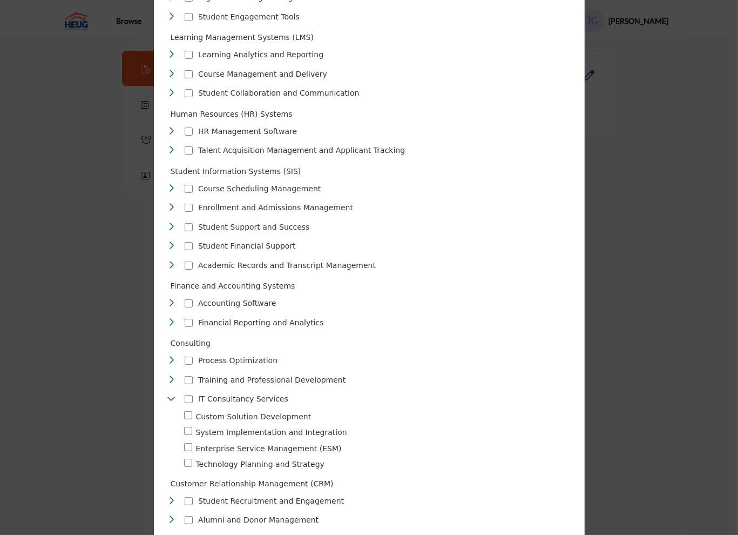
scroll to position [307, 0]
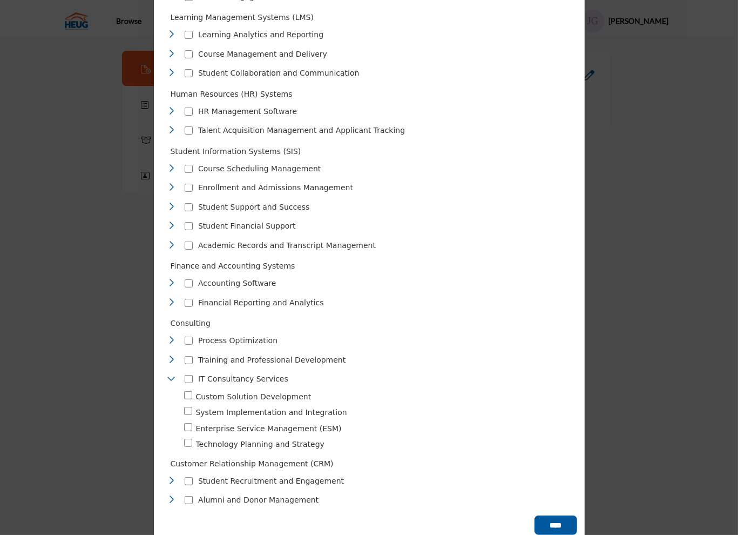
click at [172, 335] on icon "Toggle Category" at bounding box center [171, 339] width 9 height 9
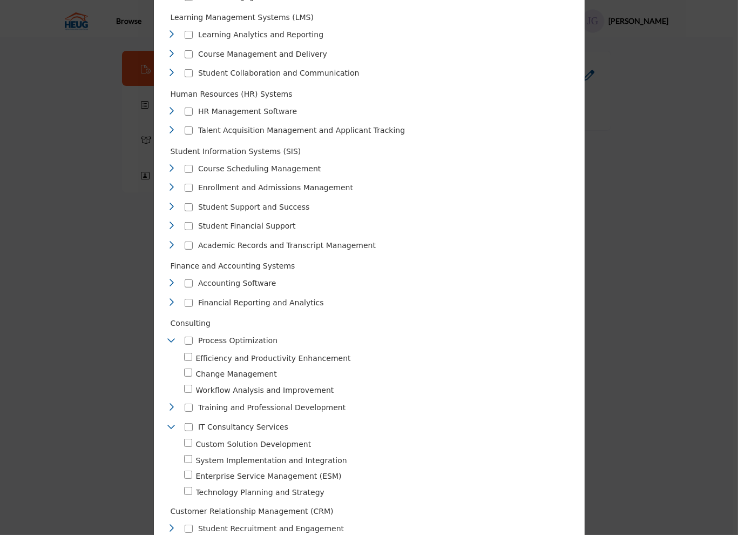
click at [167, 402] on icon "Toggle Category" at bounding box center [171, 406] width 9 height 9
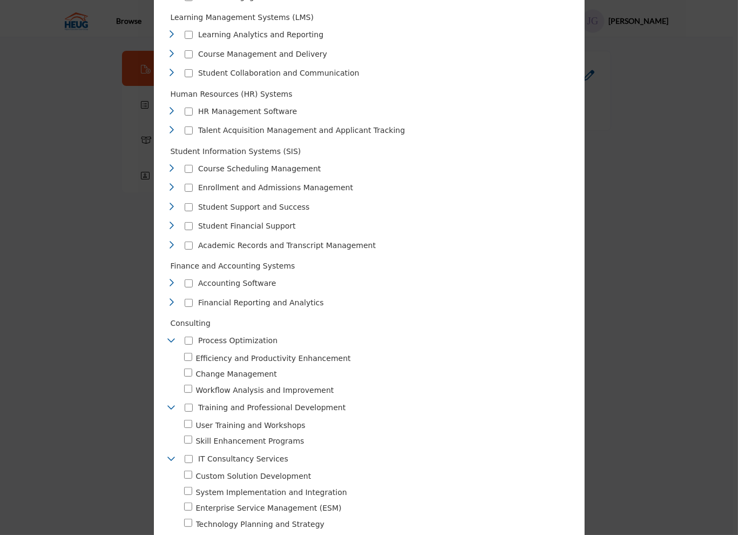
click at [171, 221] on icon "Toggle Category" at bounding box center [171, 225] width 9 height 9
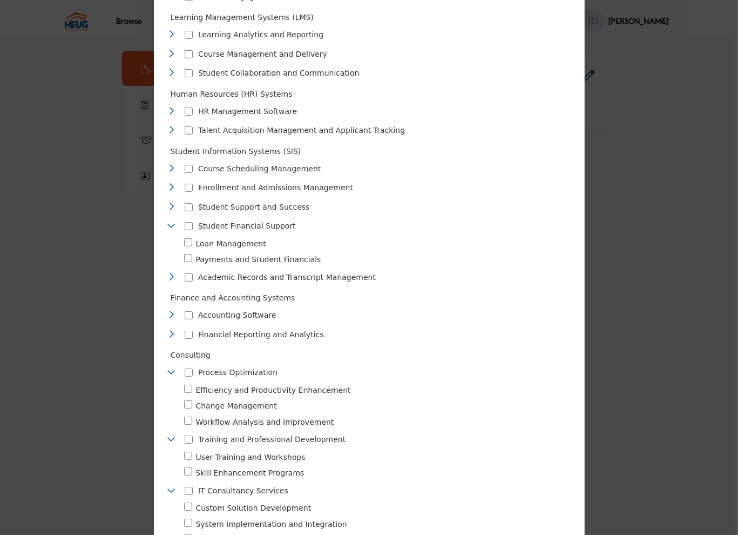
click at [170, 272] on icon "Toggle Category" at bounding box center [171, 276] width 9 height 9
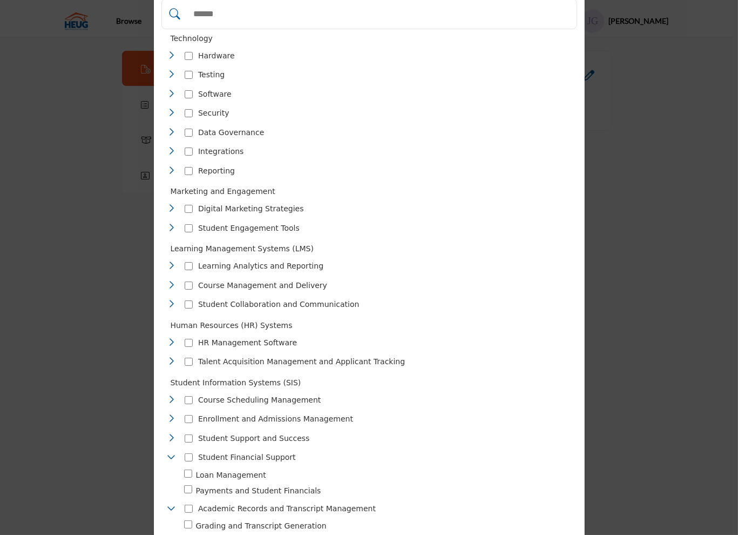
scroll to position [37, 0]
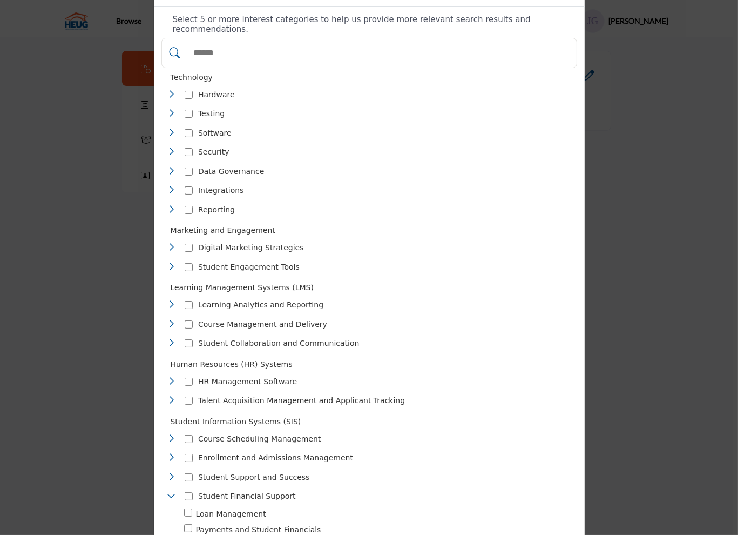
click at [167, 300] on icon "Toggle Category" at bounding box center [171, 304] width 9 height 9
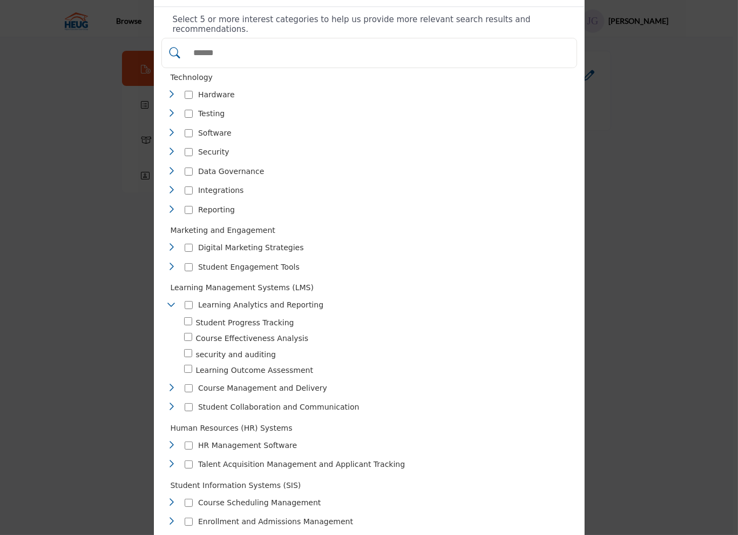
click at [167, 90] on icon "Toggle Category" at bounding box center [171, 94] width 9 height 9
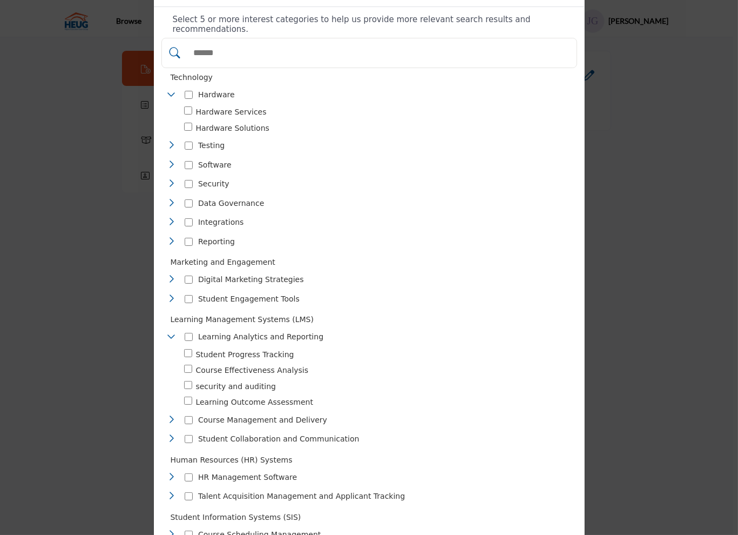
click at [171, 160] on icon "Toggle Category" at bounding box center [171, 164] width 9 height 9
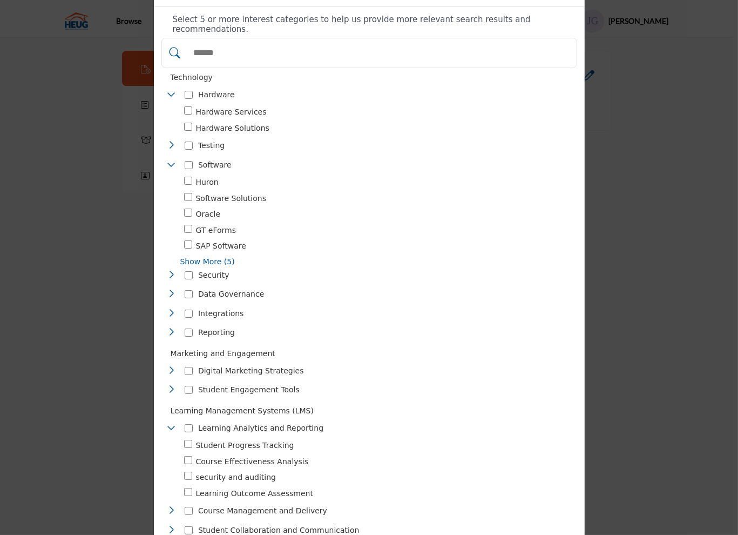
click at [190, 208] on div "Oracle 2" at bounding box center [382, 214] width 397 height 12
click at [168, 289] on icon "Toggle Category" at bounding box center [171, 293] width 9 height 9
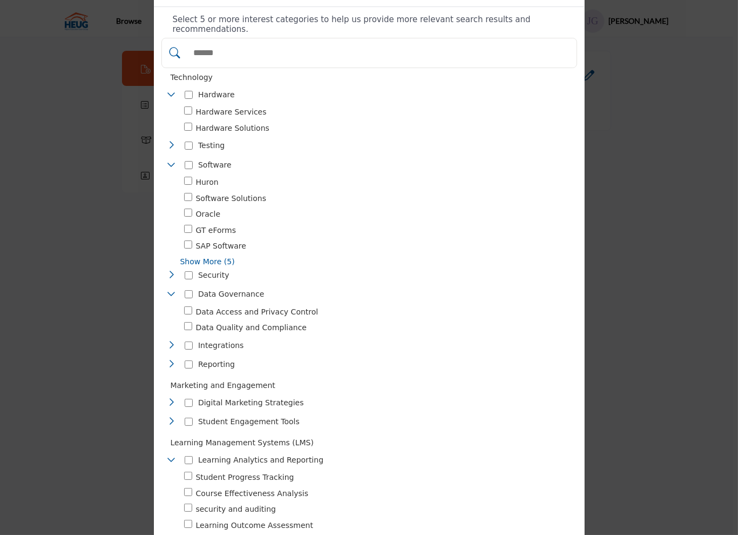
click at [167, 340] on icon "Toggle Category" at bounding box center [171, 344] width 9 height 9
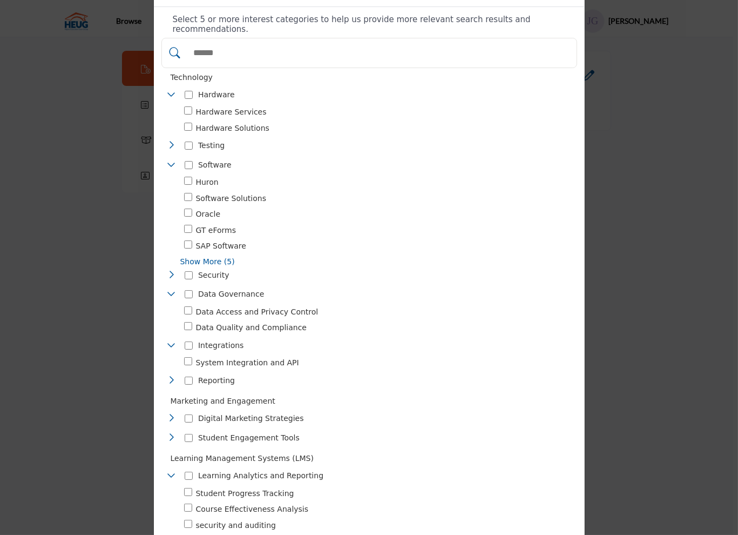
click at [168, 375] on icon "Toggle Category" at bounding box center [171, 379] width 9 height 9
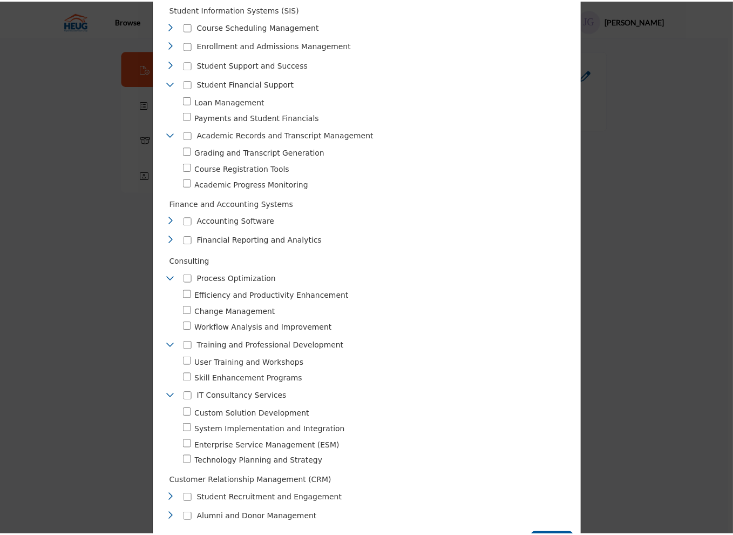
scroll to position [732, 0]
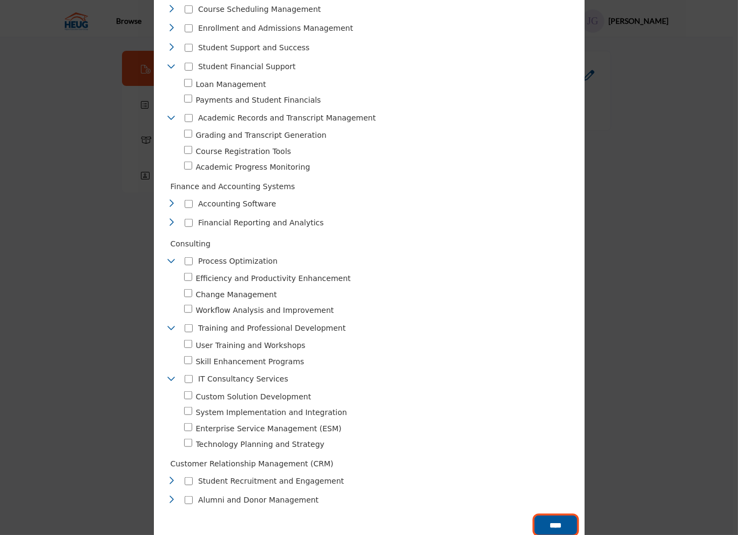
click at [561, 515] on input "****" at bounding box center [556, 524] width 43 height 19
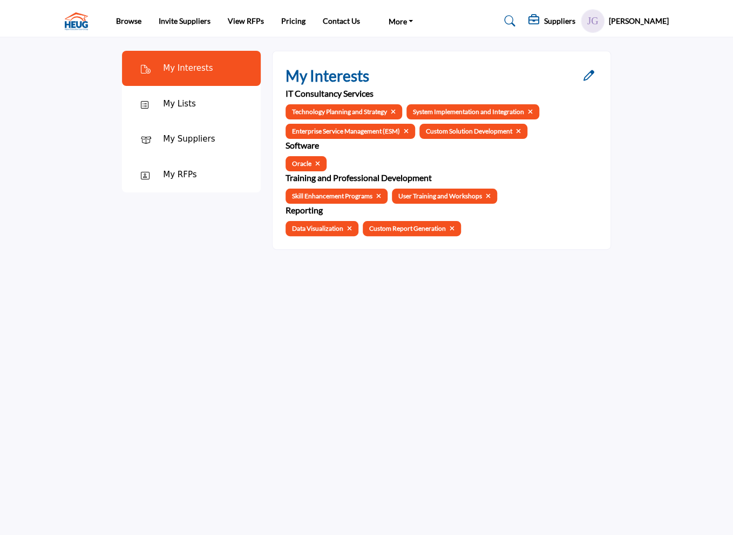
click at [231, 98] on div "My Lists" at bounding box center [191, 104] width 139 height 36
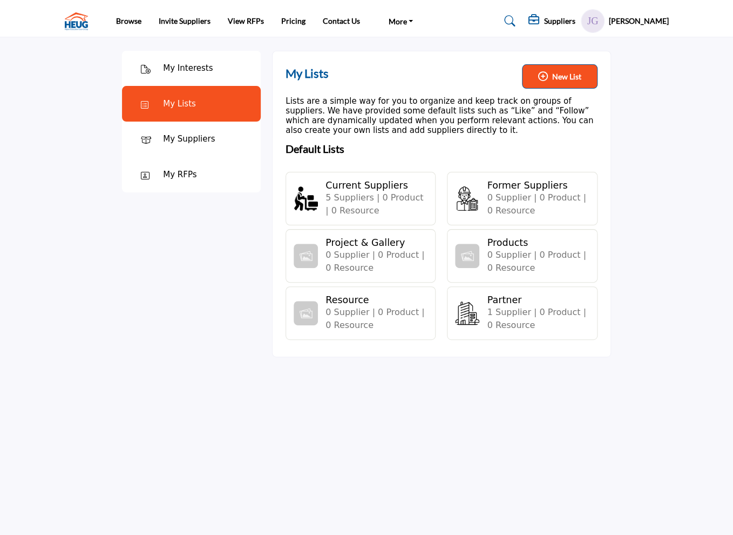
click at [346, 186] on h4 "Current Suppliers" at bounding box center [375, 185] width 98 height 11
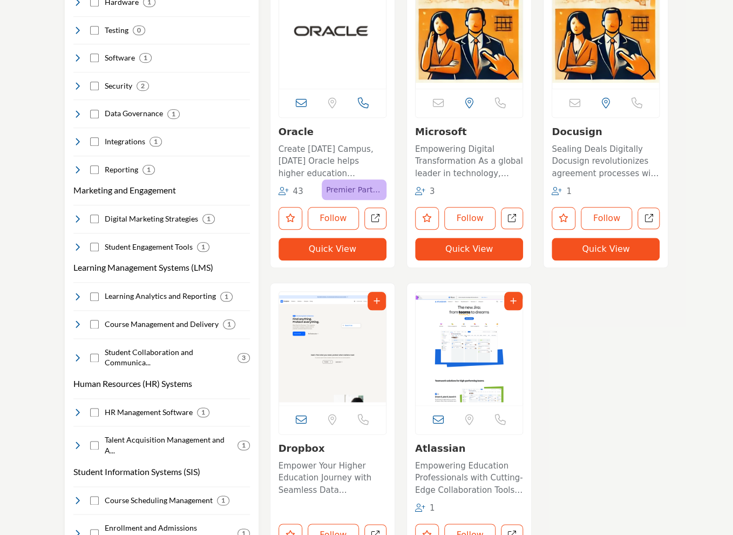
scroll to position [540, 0]
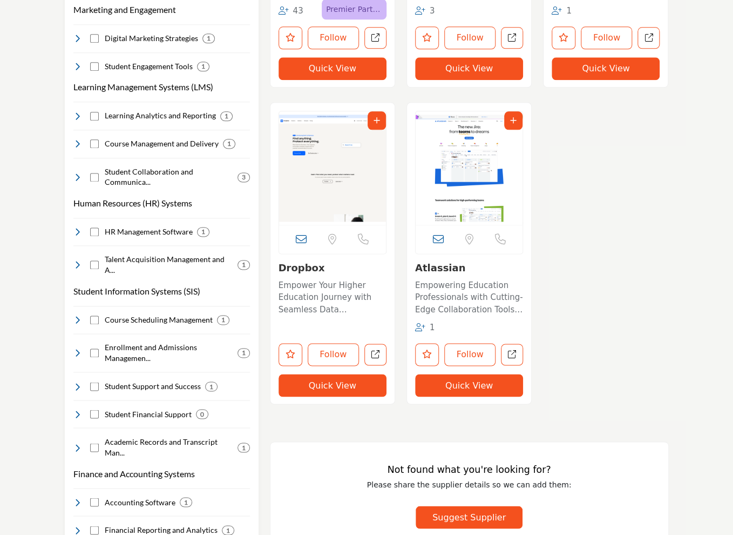
click at [419, 326] on icon at bounding box center [420, 327] width 10 height 8
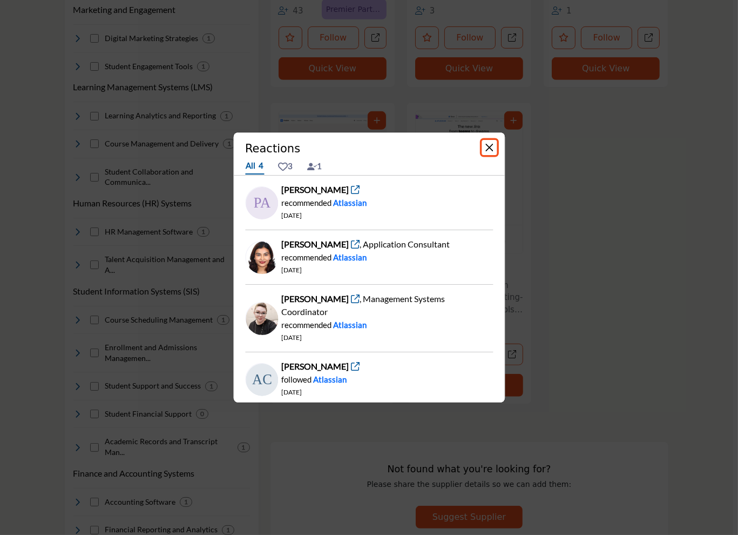
click at [491, 147] on button "Close" at bounding box center [489, 147] width 15 height 15
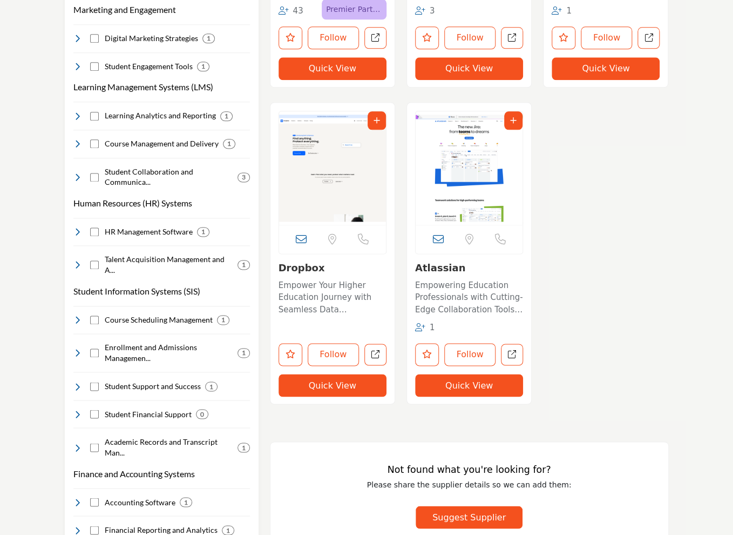
click at [668, 261] on div "Alliance 2025 Exhibitor Location is currently unavailable for this contact. 43" at bounding box center [469, 102] width 410 height 633
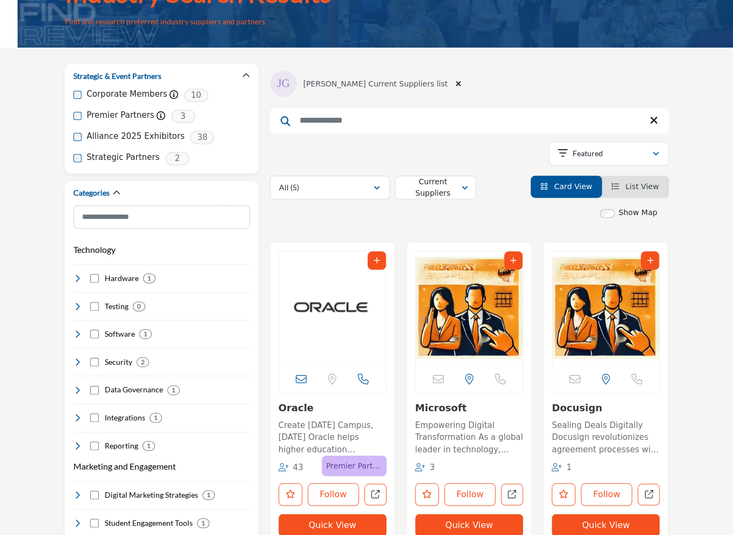
scroll to position [0, 0]
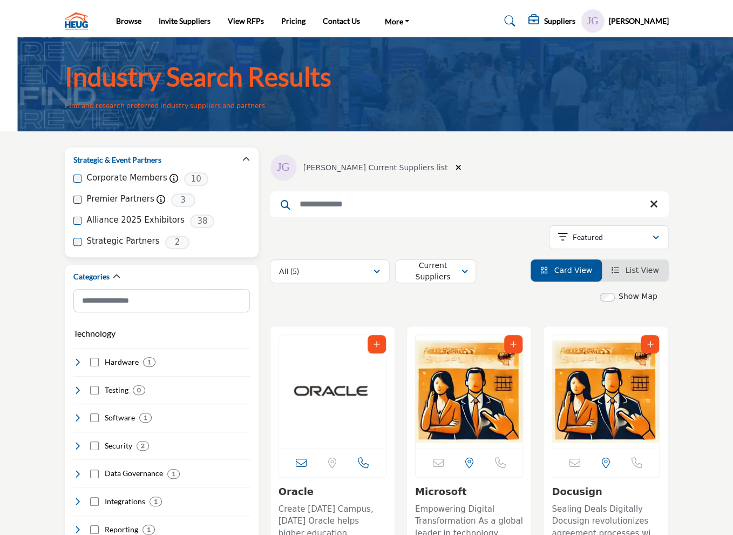
click at [123, 215] on label "Alliance 2025 Exhibitors" at bounding box center [136, 220] width 98 height 12
click at [190, 222] on span "38" at bounding box center [202, 220] width 24 height 13
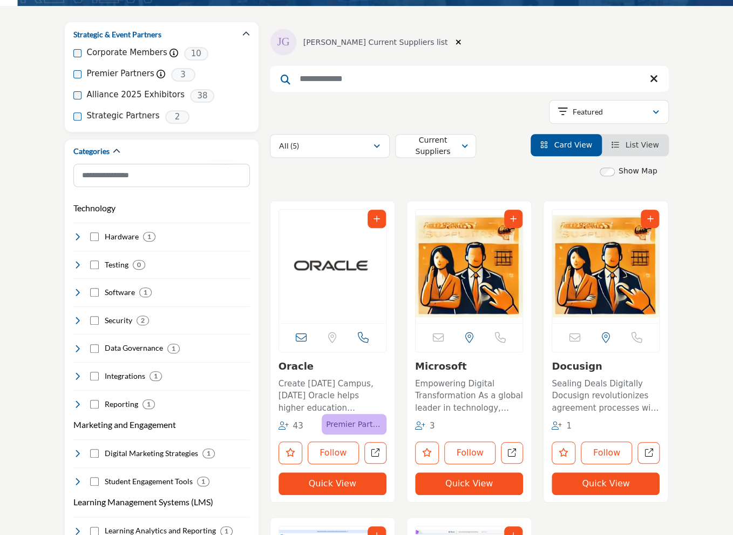
scroll to position [180, 0]
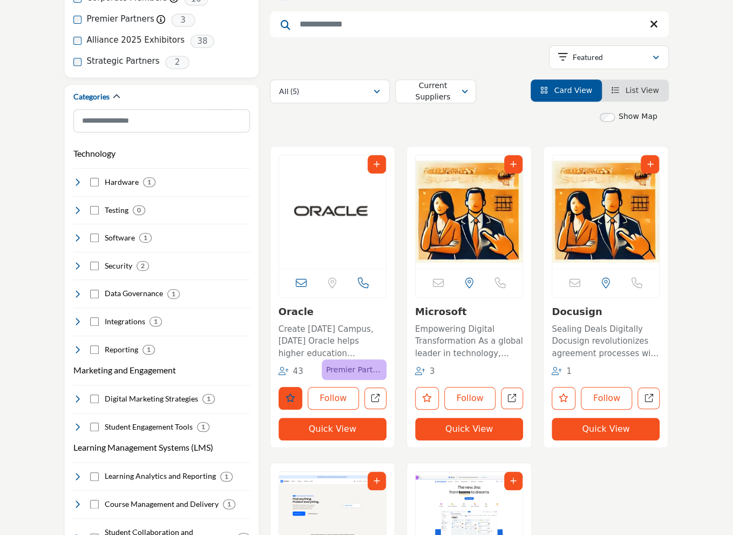
click at [280, 396] on button "Like listing" at bounding box center [291, 398] width 24 height 23
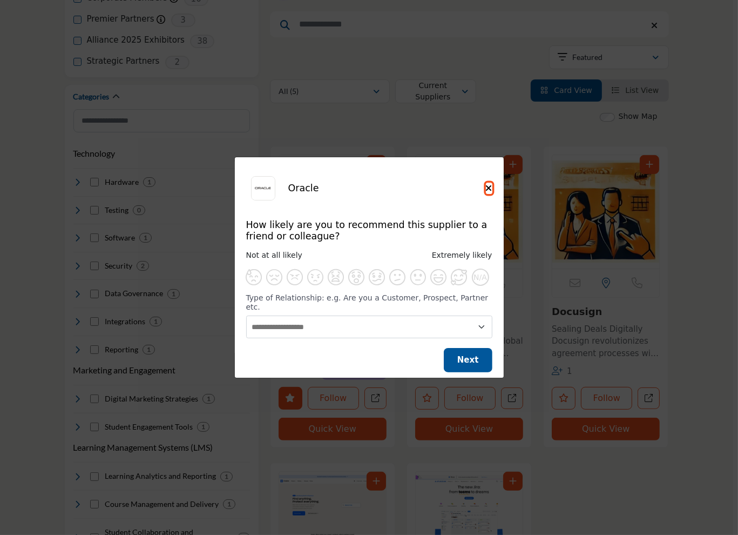
click at [488, 191] on icon "Close" at bounding box center [489, 188] width 6 height 9
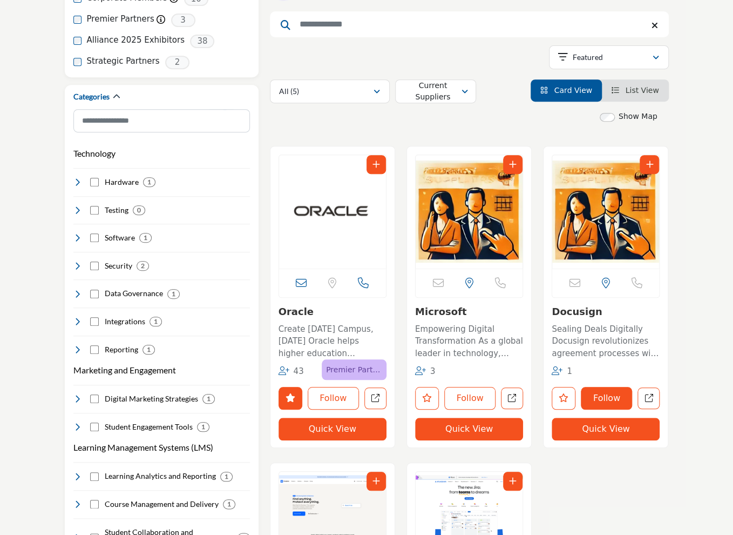
scroll to position [270, 0]
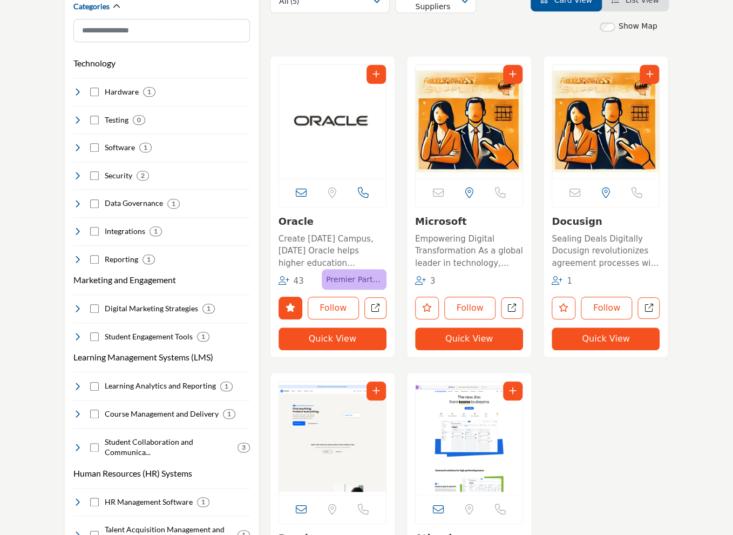
click at [594, 142] on img "Open Listing in new tab" at bounding box center [605, 121] width 107 height 113
